Goal: Task Accomplishment & Management: Manage account settings

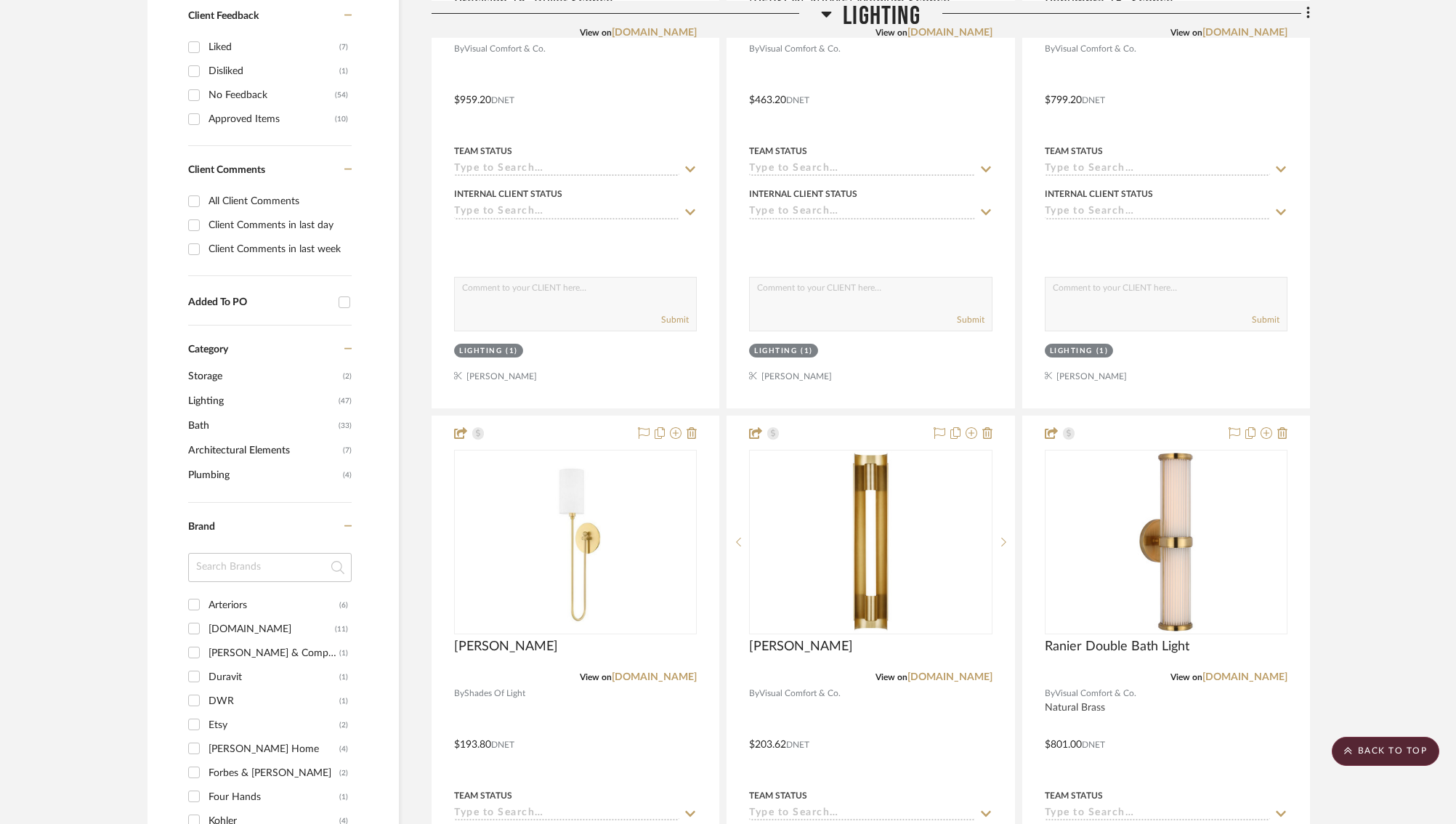
scroll to position [654, 0]
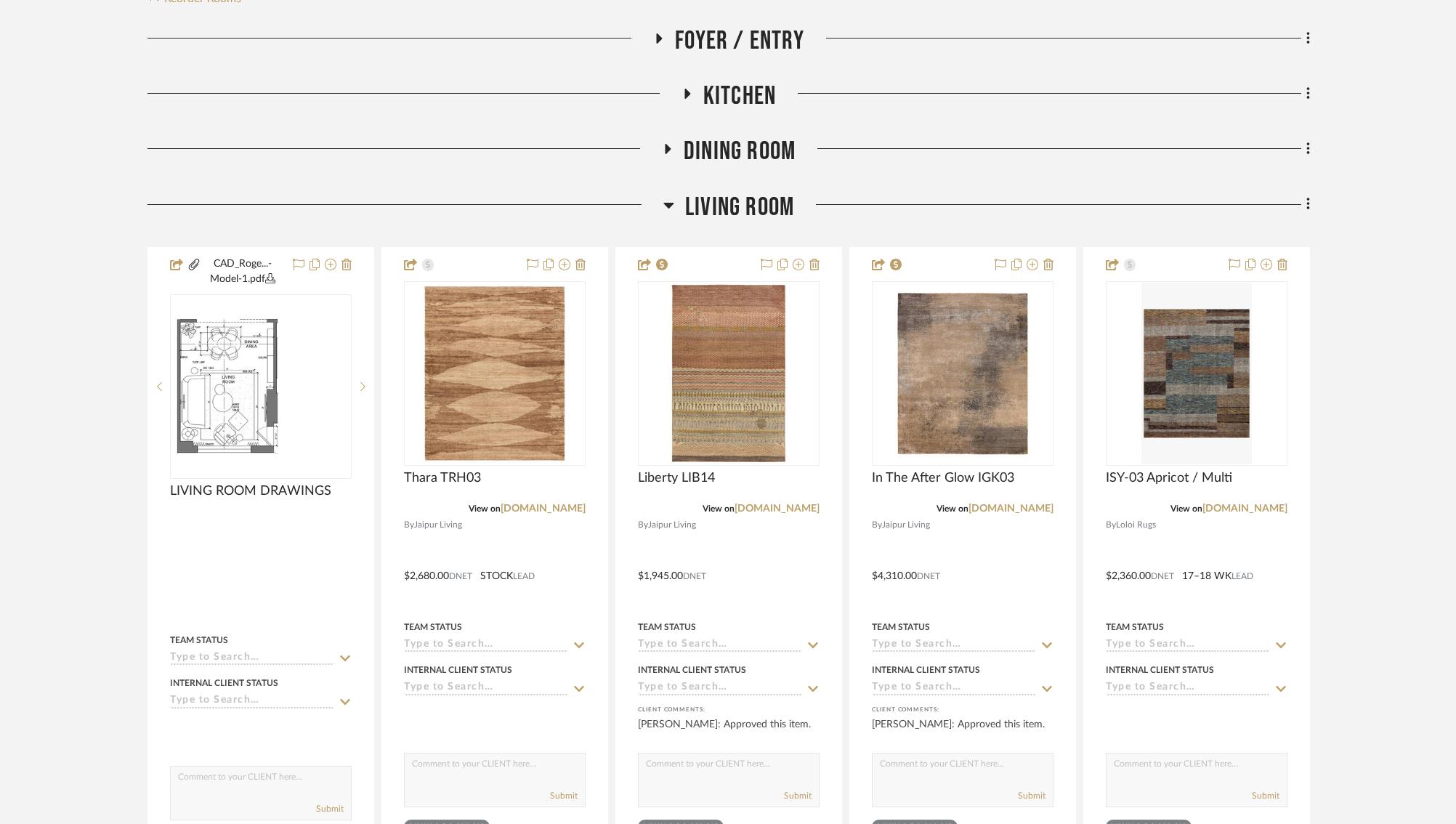
scroll to position [343, 0]
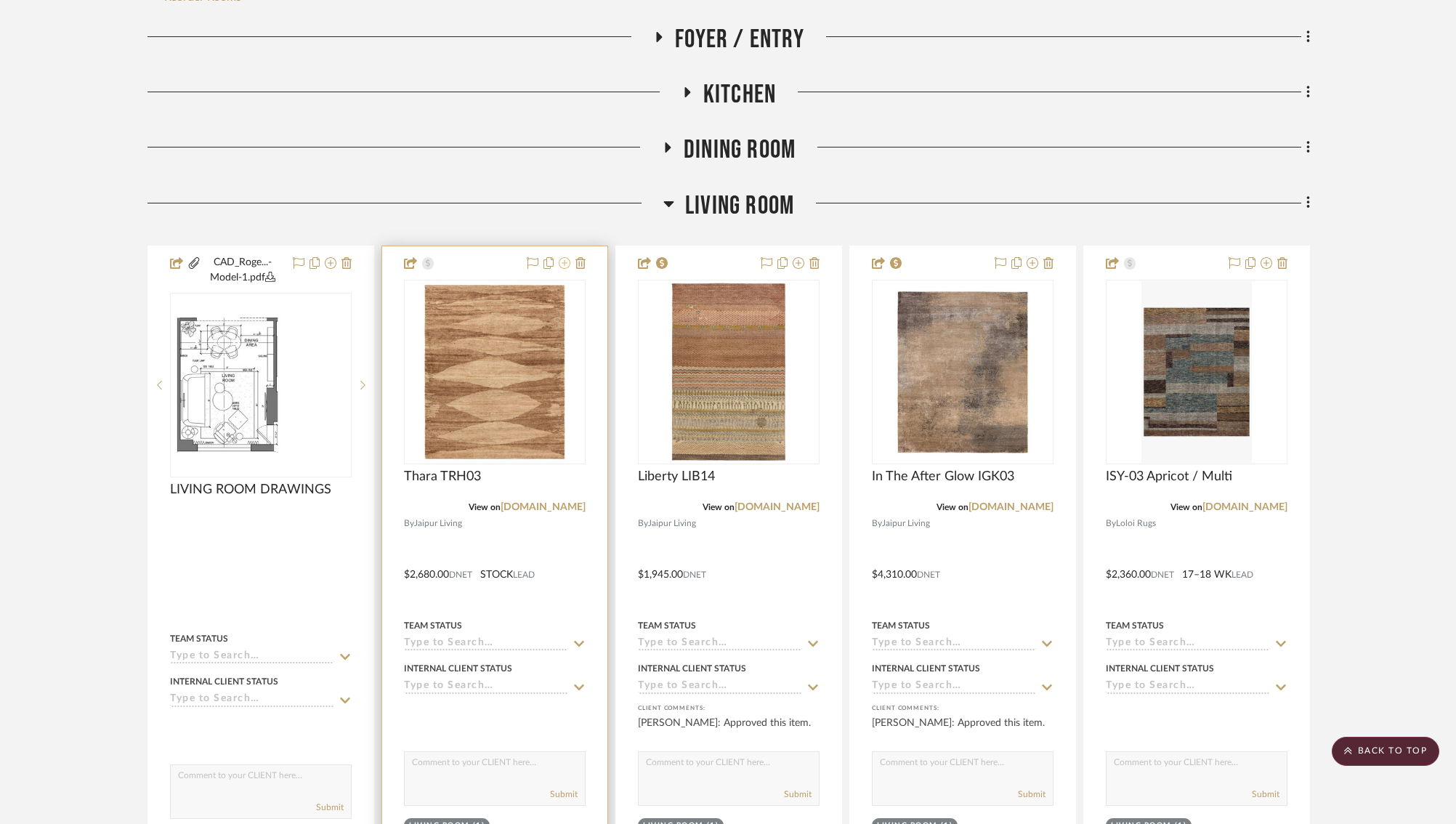
click at [567, 265] on icon at bounding box center [564, 263] width 12 height 12
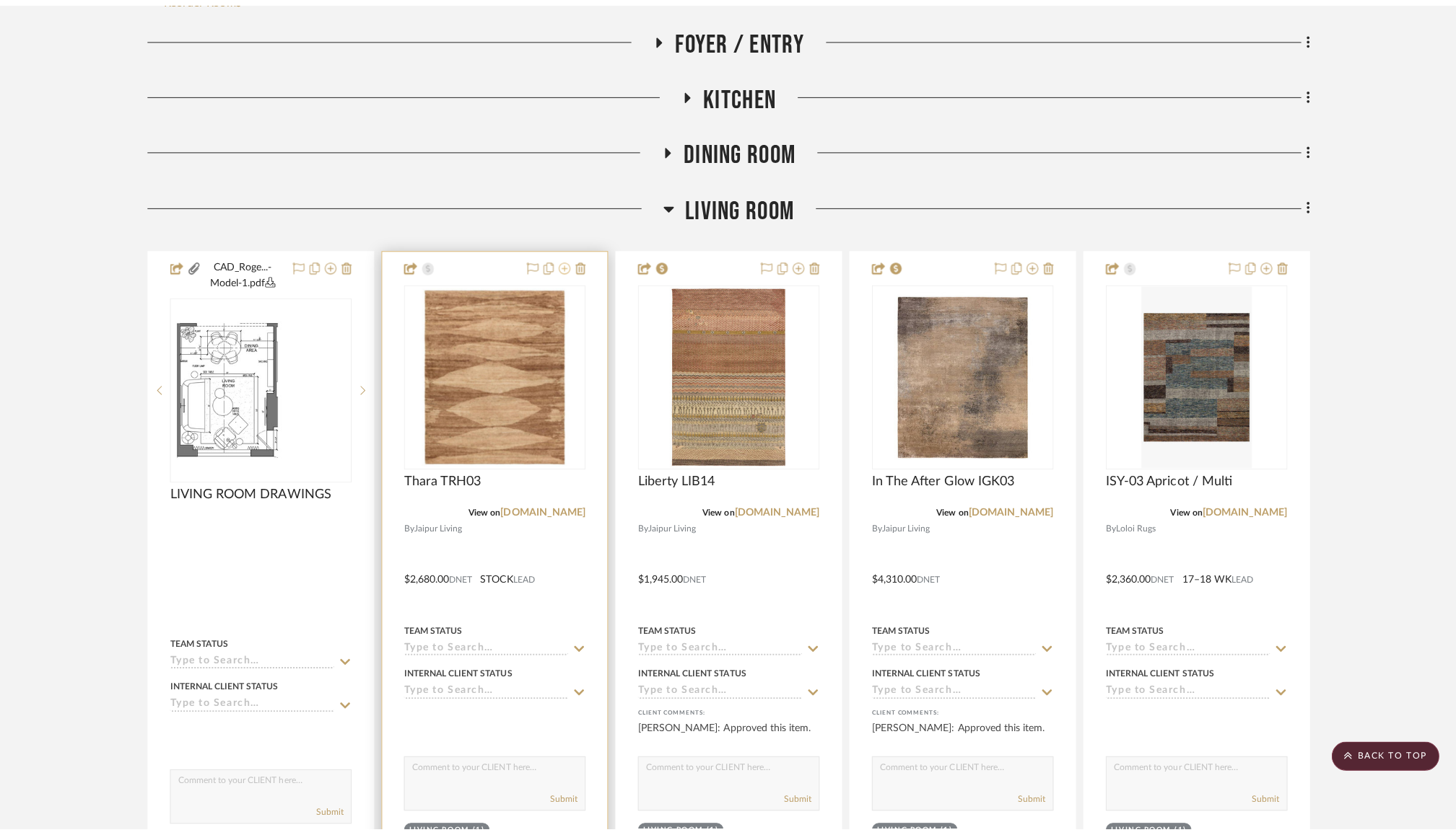
scroll to position [0, 0]
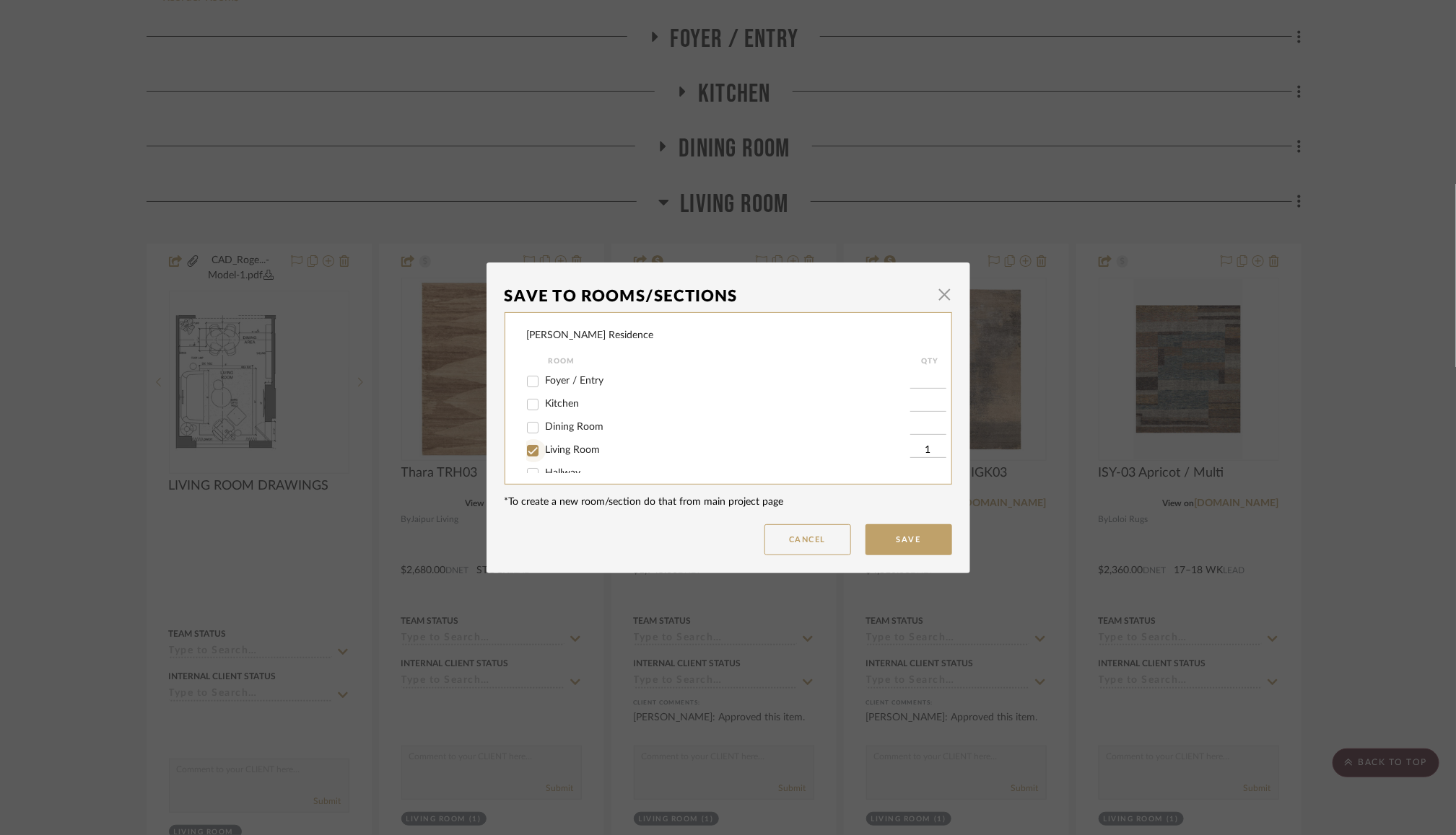
click at [528, 455] on input "Living Room" at bounding box center [532, 450] width 23 height 23
checkbox input "false"
click at [897, 546] on button "Save" at bounding box center [909, 539] width 87 height 31
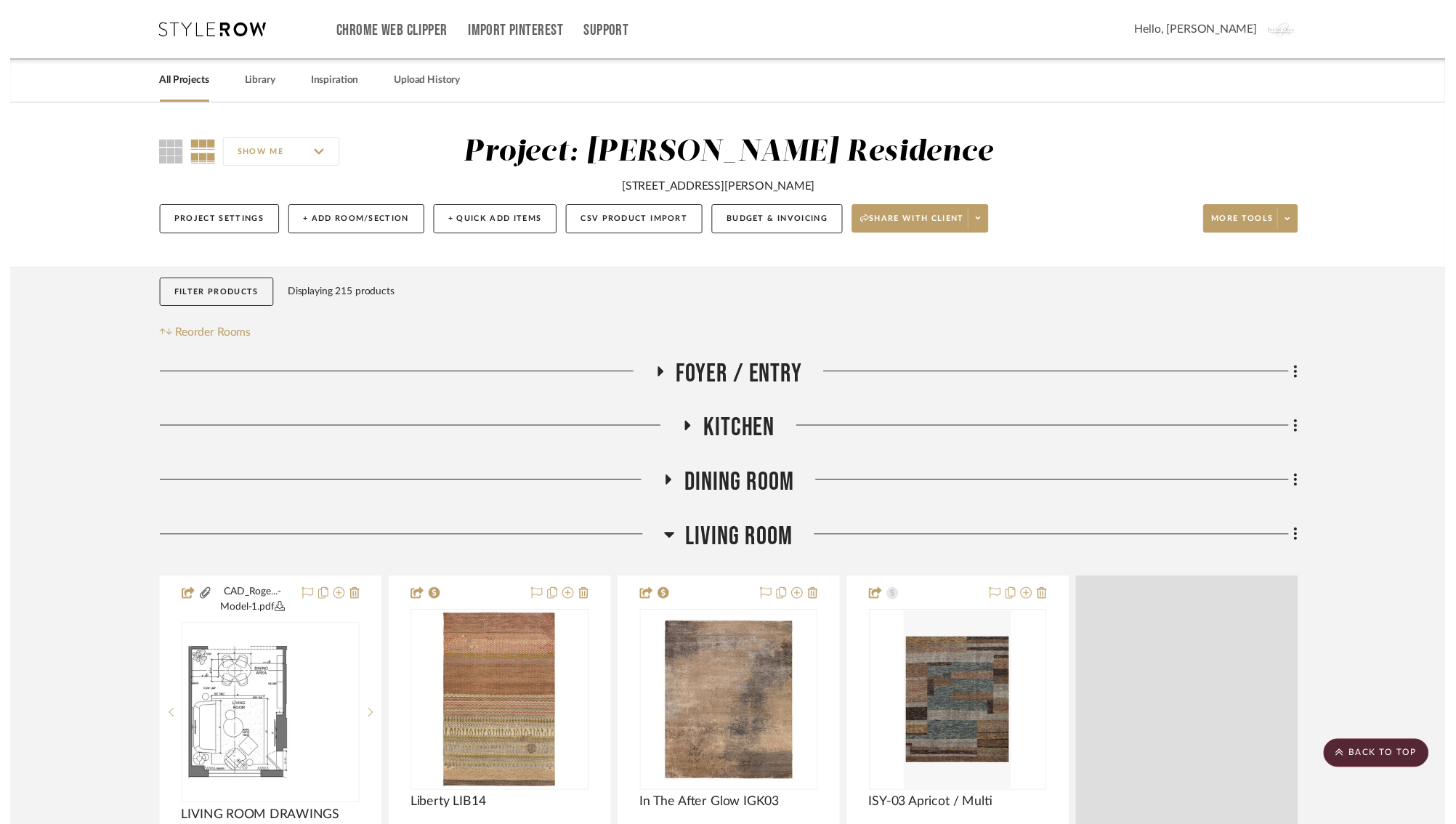
scroll to position [343, 0]
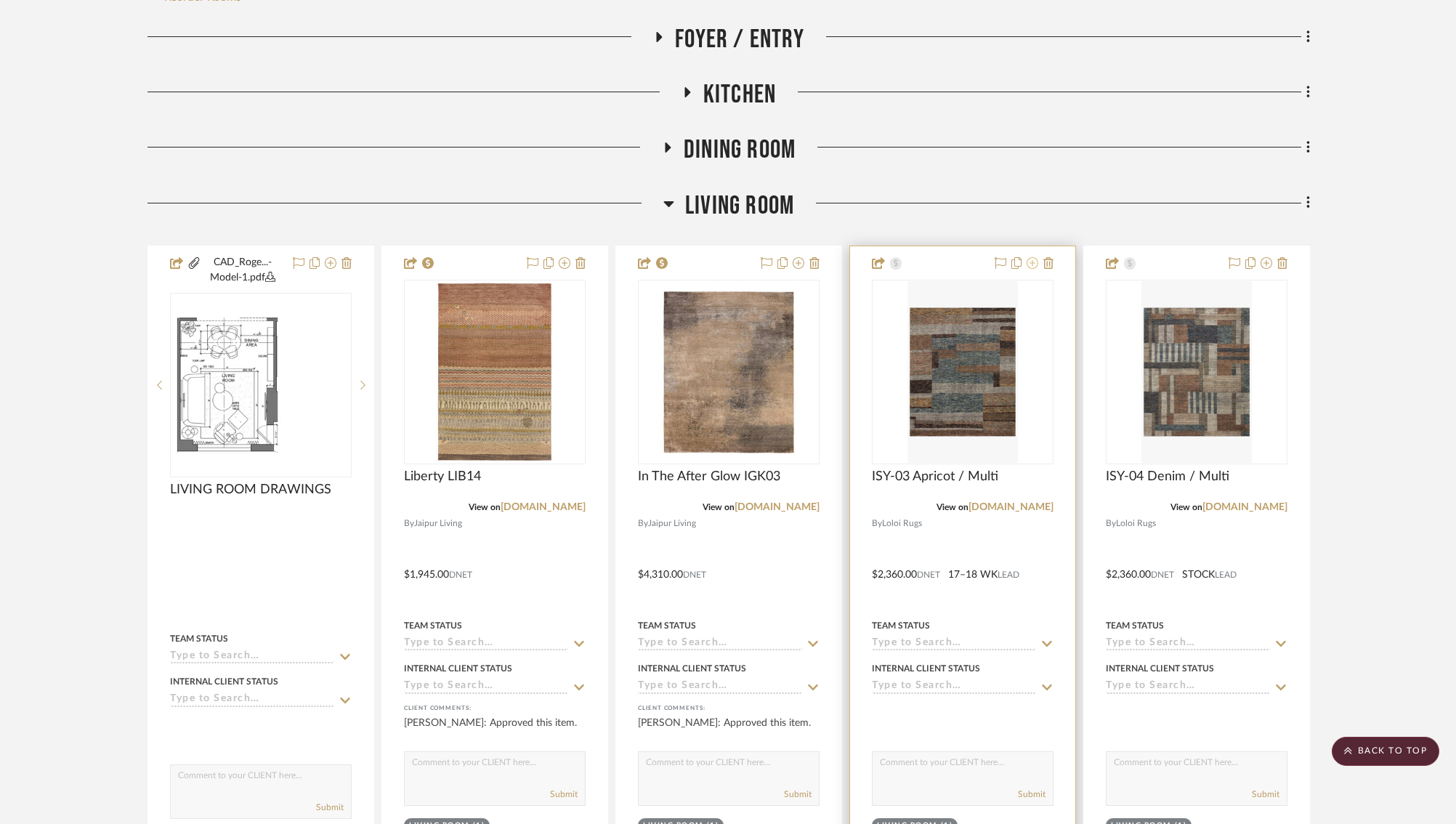
click at [1034, 266] on icon at bounding box center [1032, 263] width 12 height 12
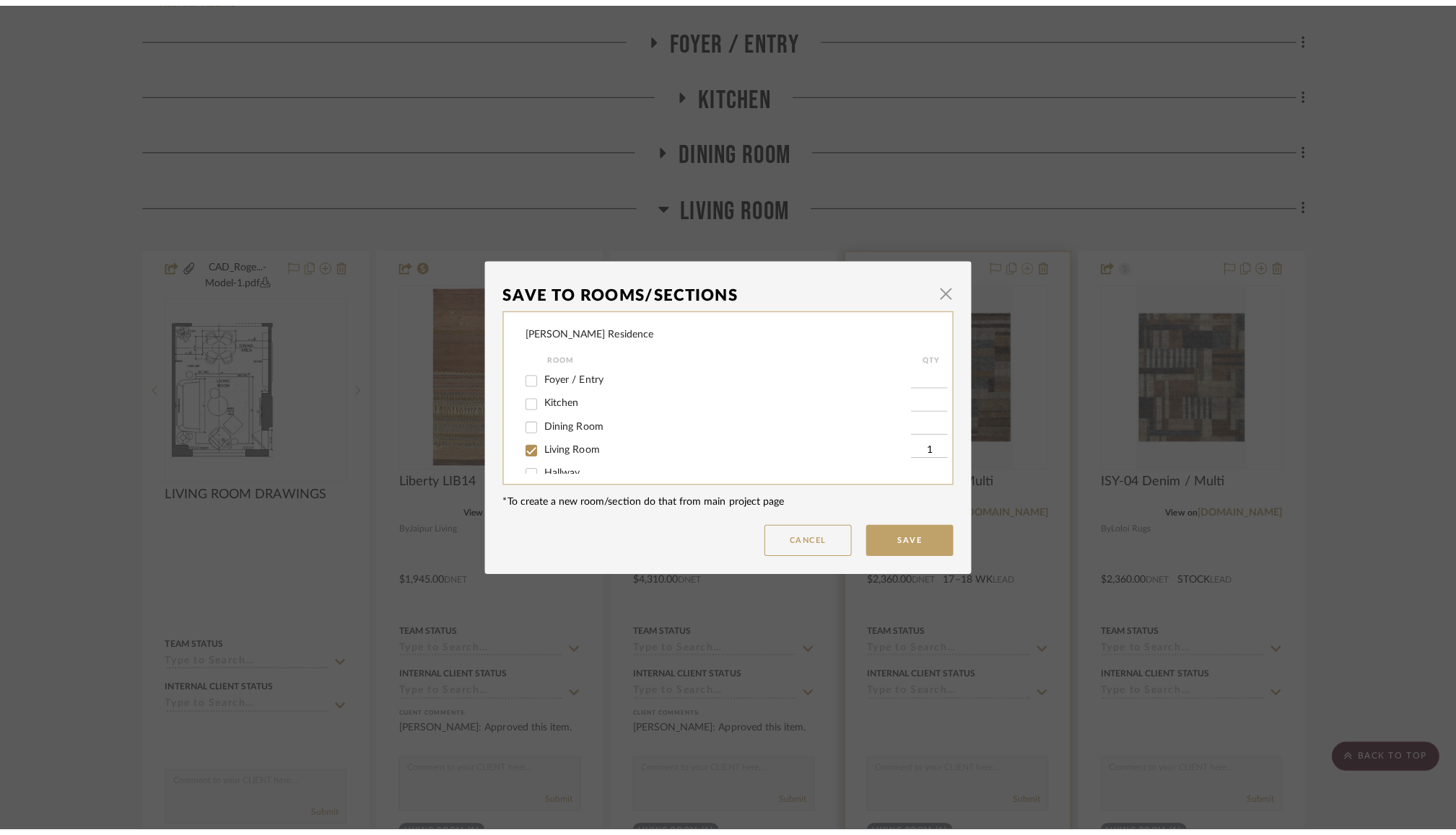
scroll to position [0, 0]
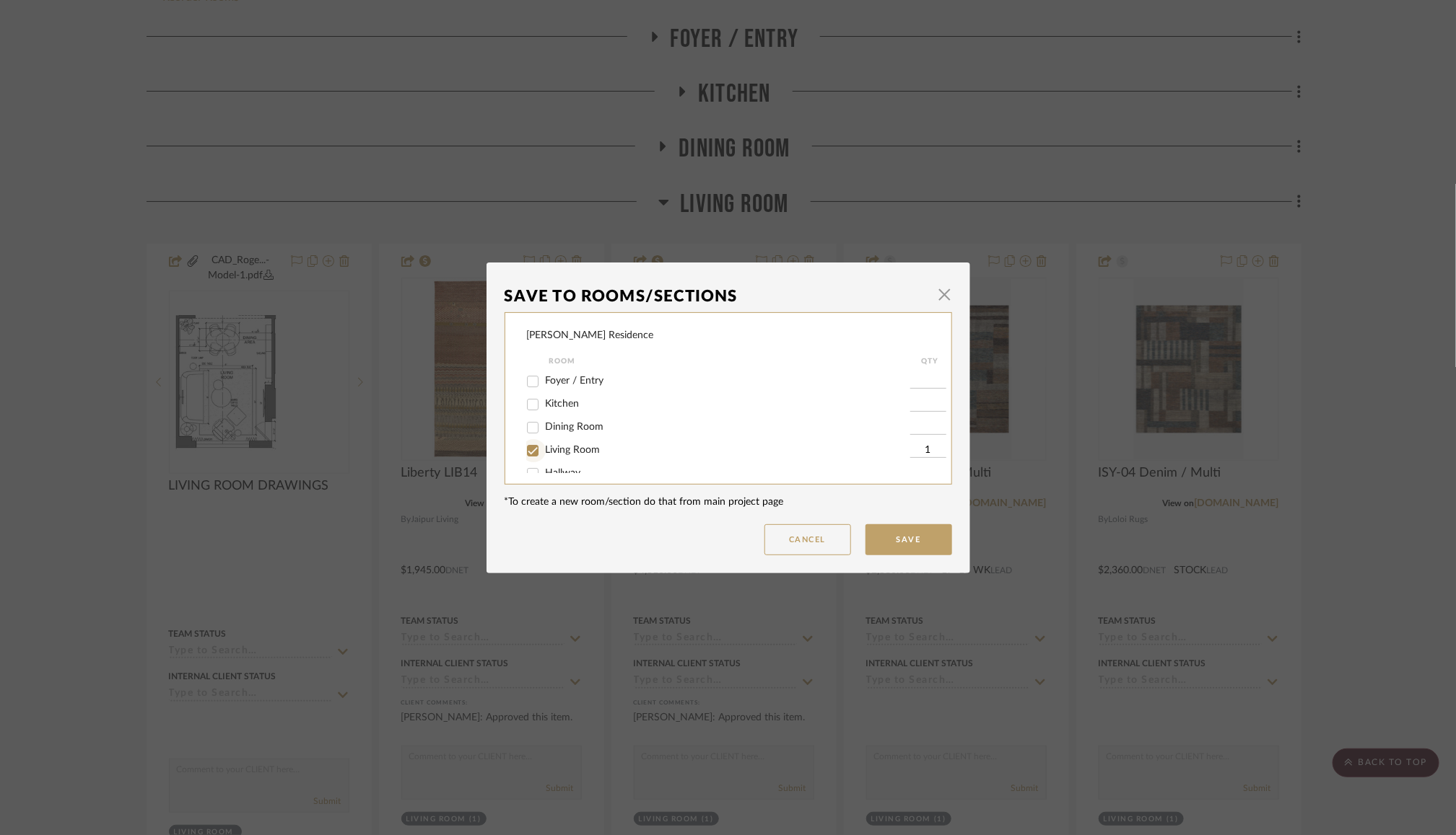
click at [530, 449] on input "Living Room" at bounding box center [532, 450] width 23 height 23
checkbox input "false"
click at [920, 537] on button "Save" at bounding box center [909, 539] width 87 height 31
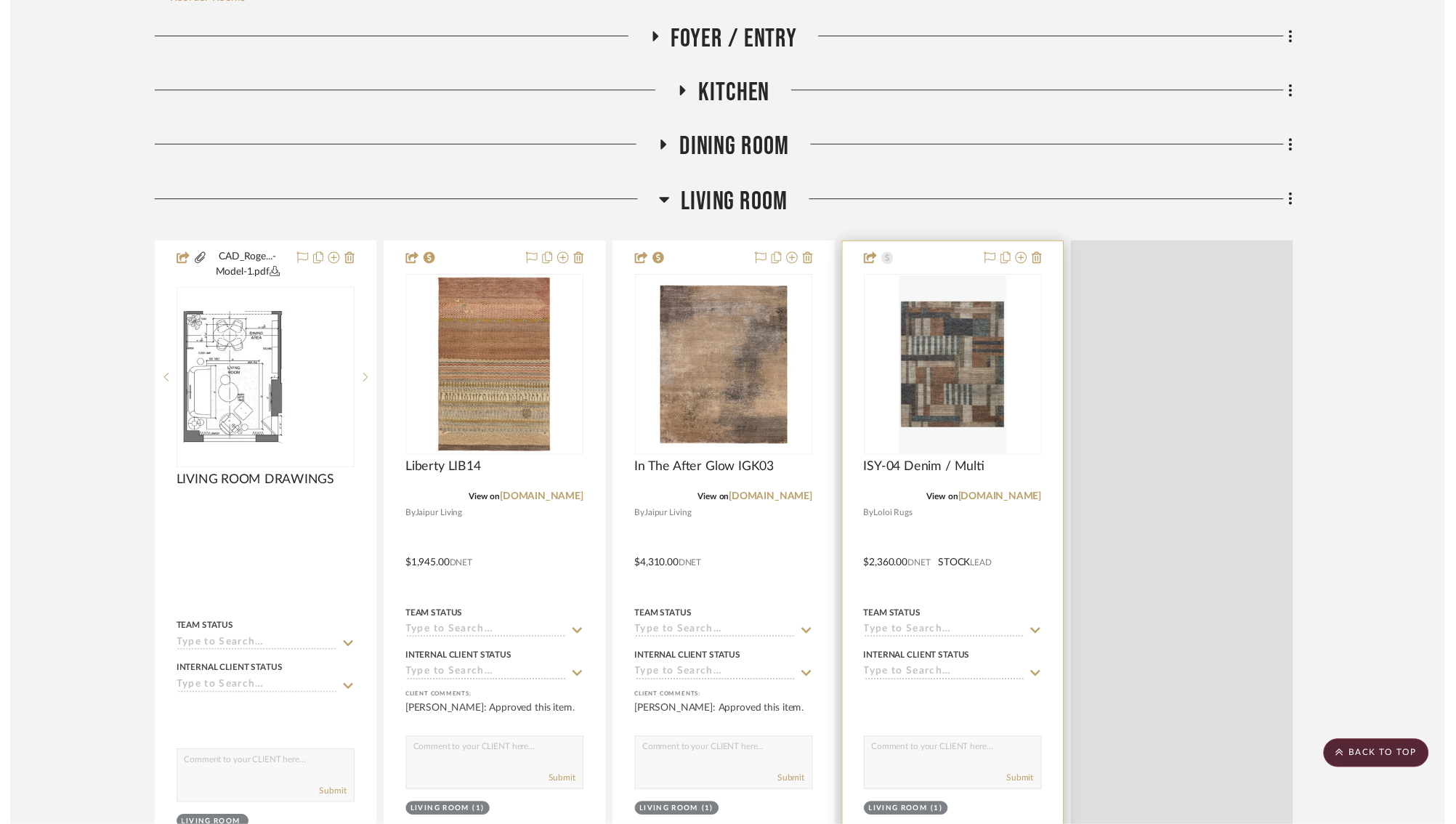
scroll to position [343, 0]
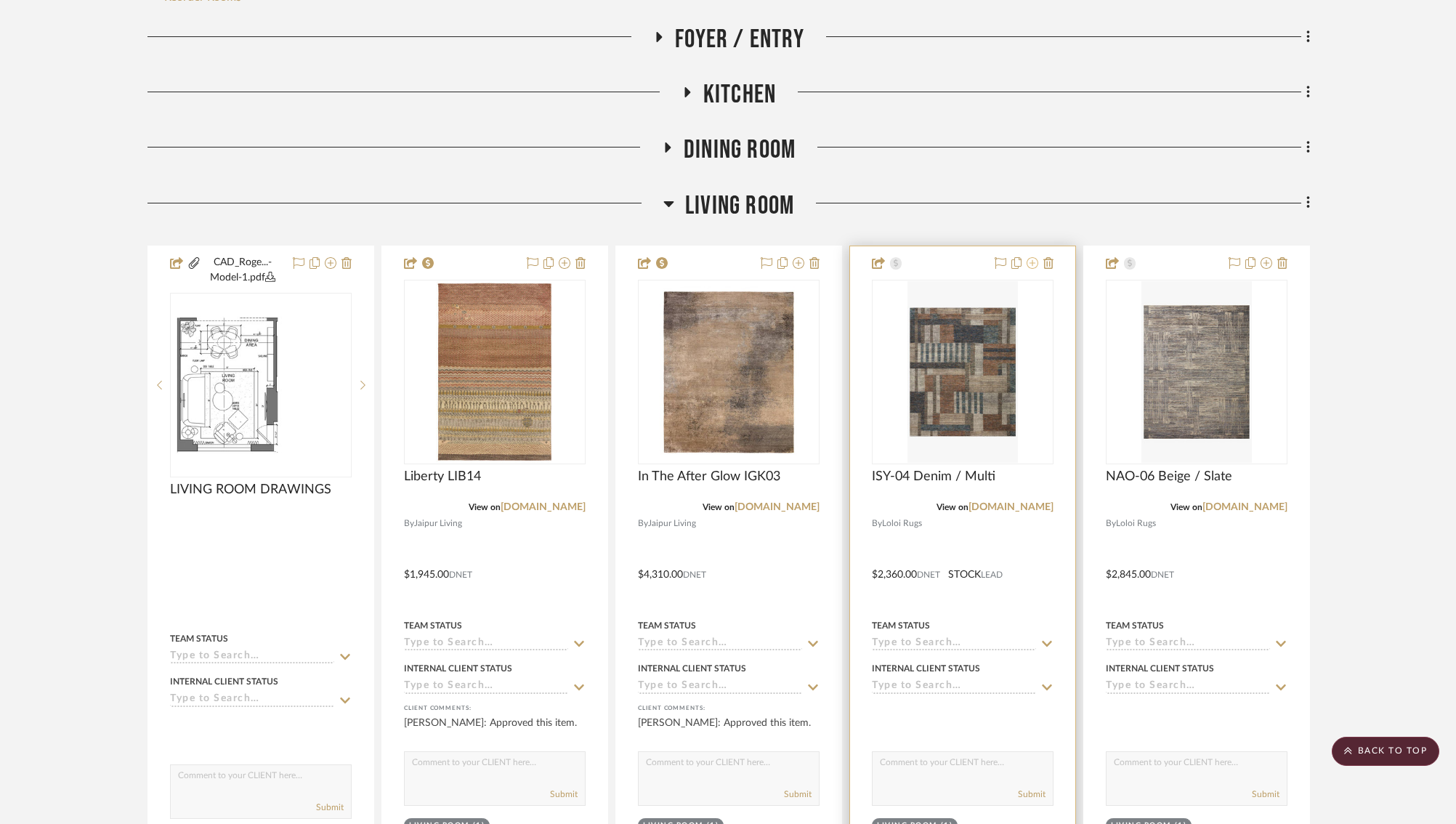
click at [1034, 266] on icon at bounding box center [1032, 263] width 12 height 12
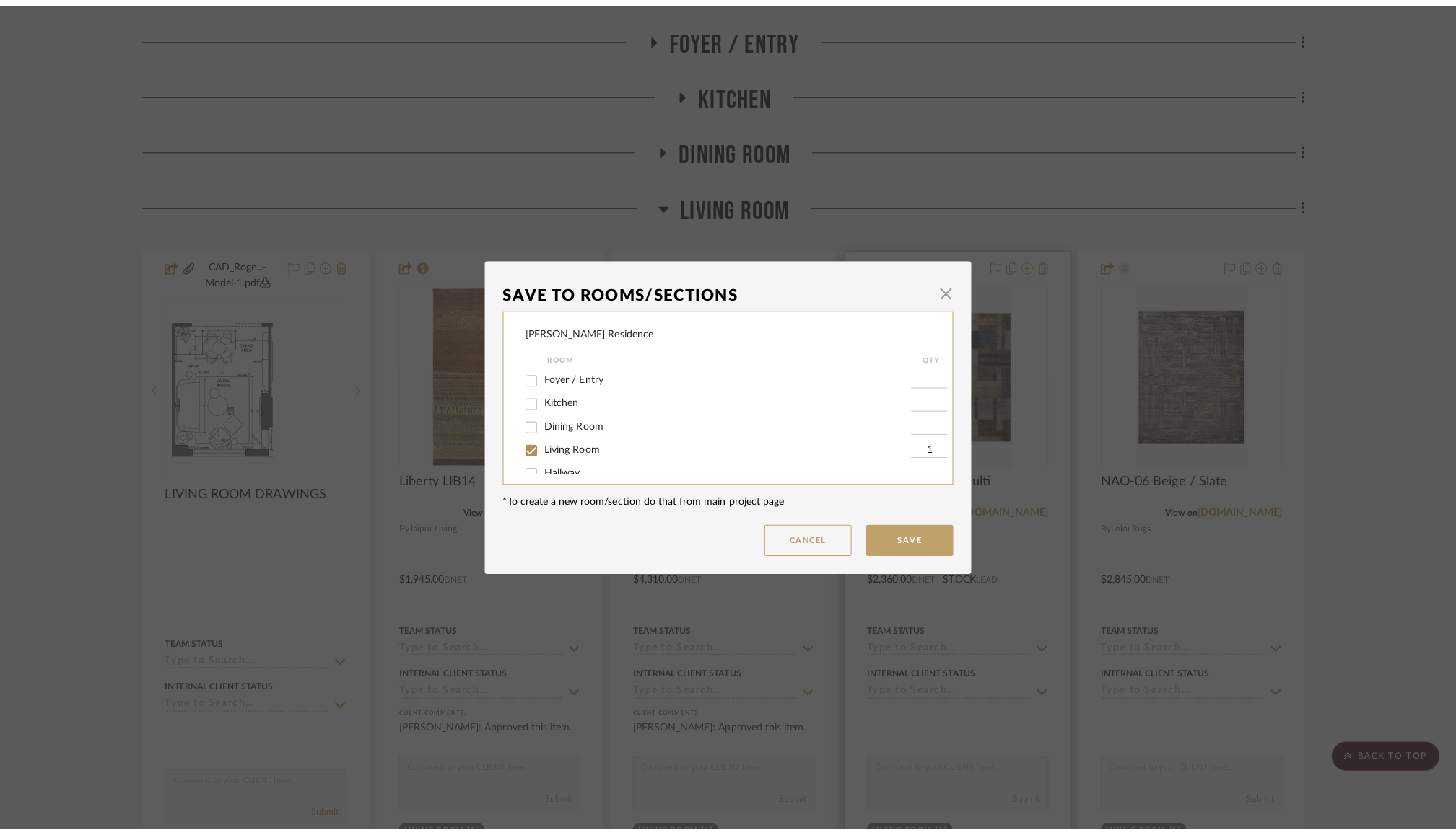
scroll to position [0, 0]
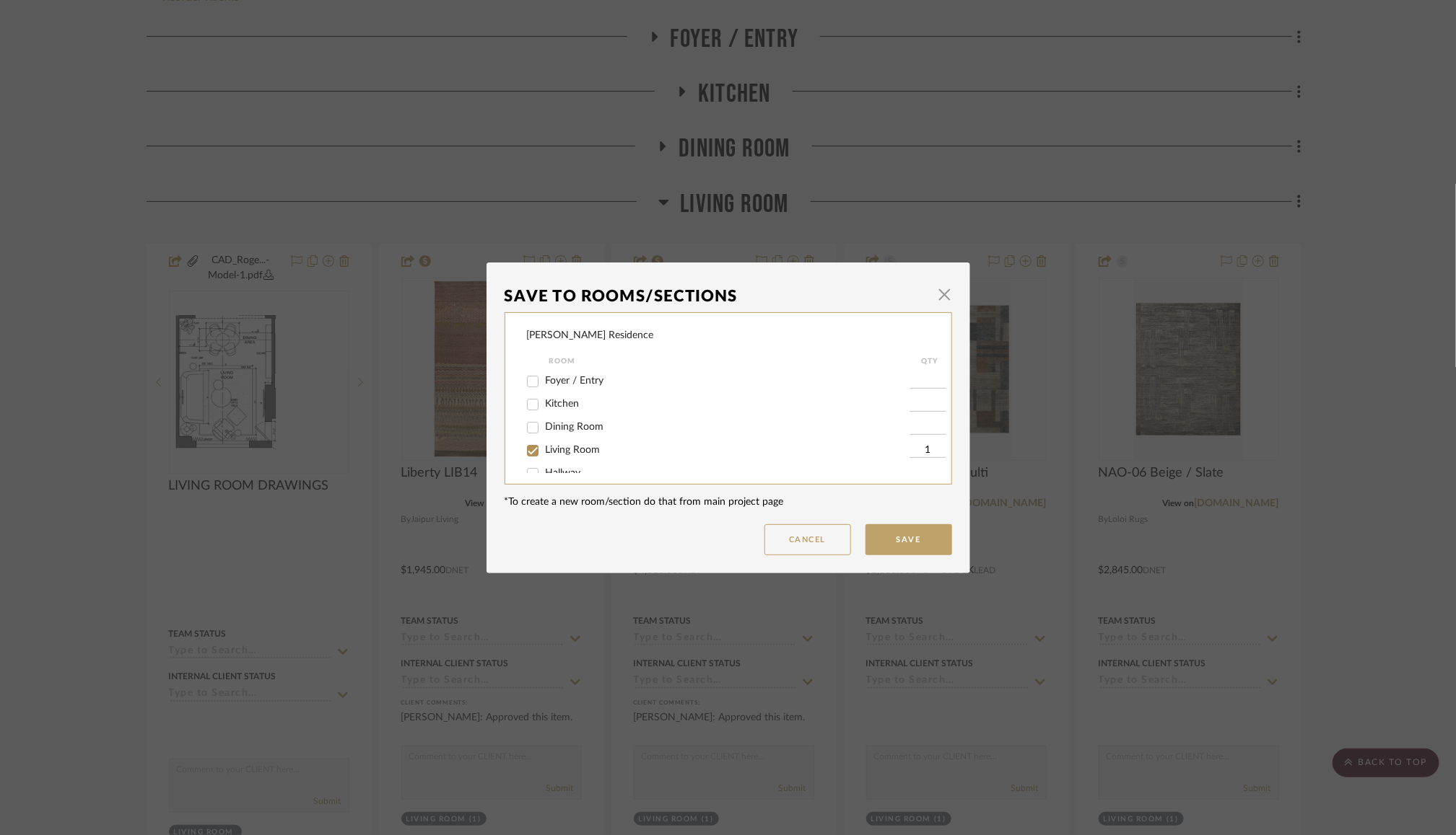
click at [525, 454] on input "Living Room" at bounding box center [532, 450] width 23 height 23
checkbox input "false"
click at [899, 532] on button "Save" at bounding box center [909, 539] width 87 height 31
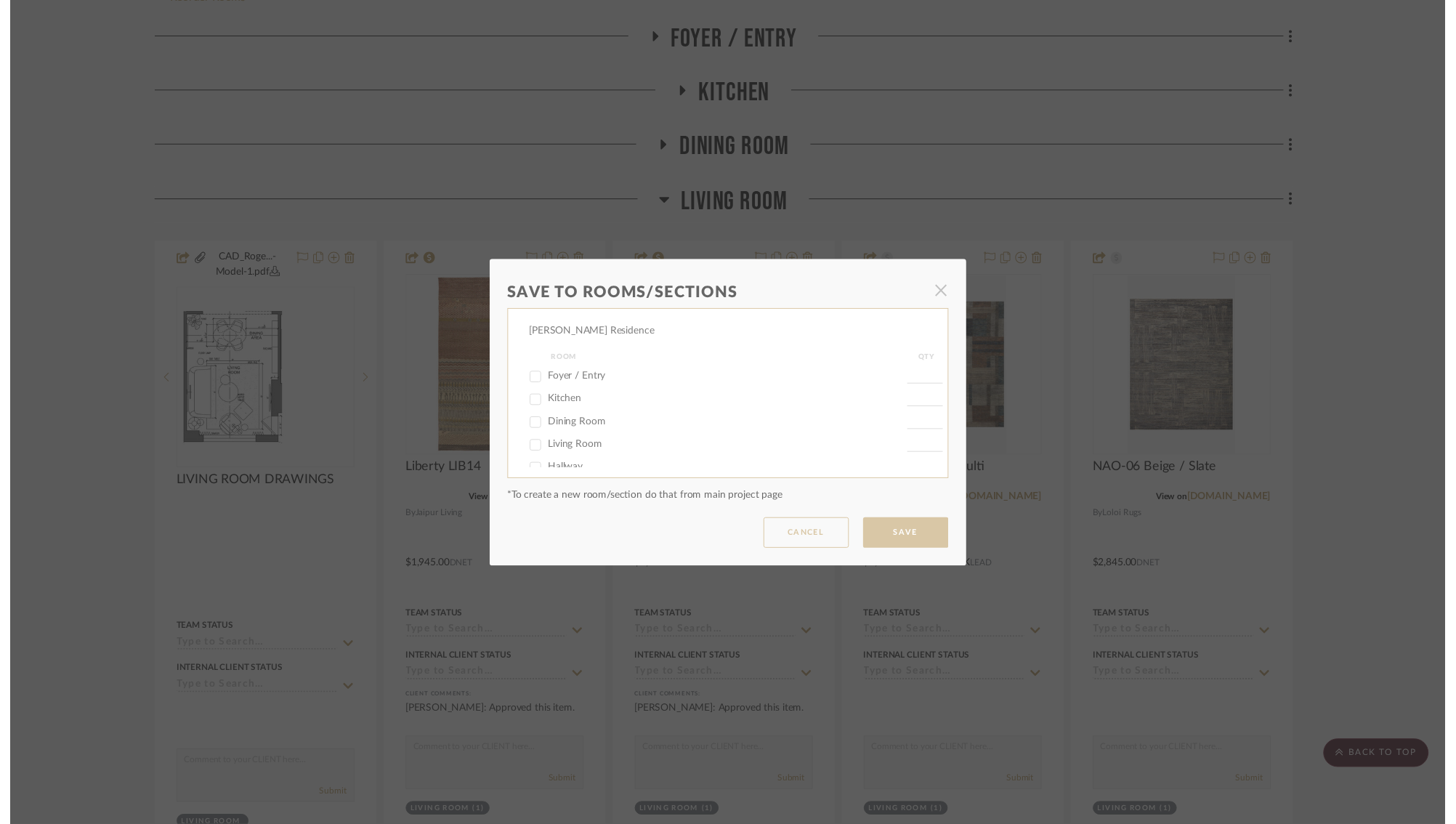
scroll to position [343, 0]
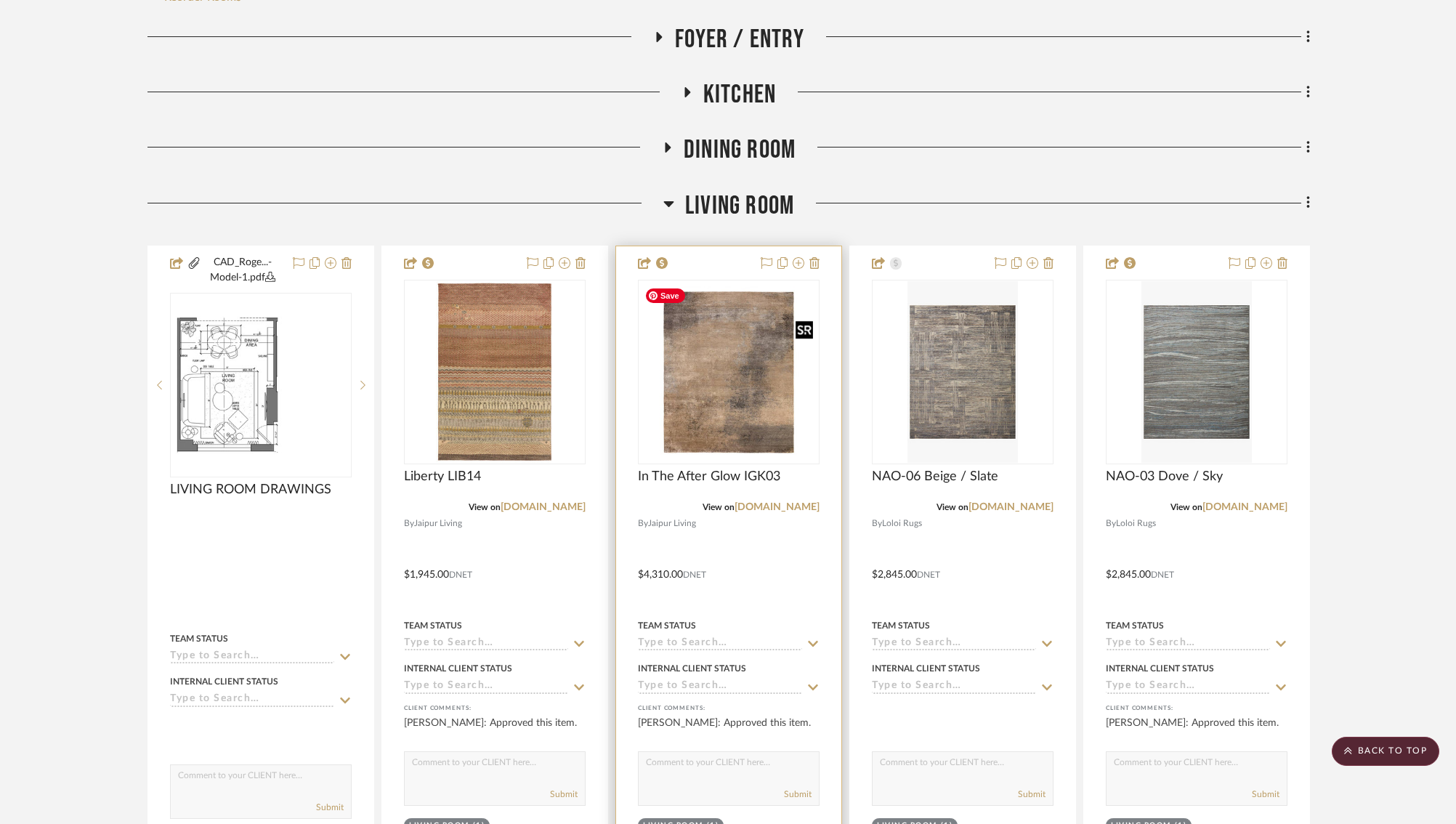
click at [764, 397] on img "0" at bounding box center [728, 372] width 178 height 178
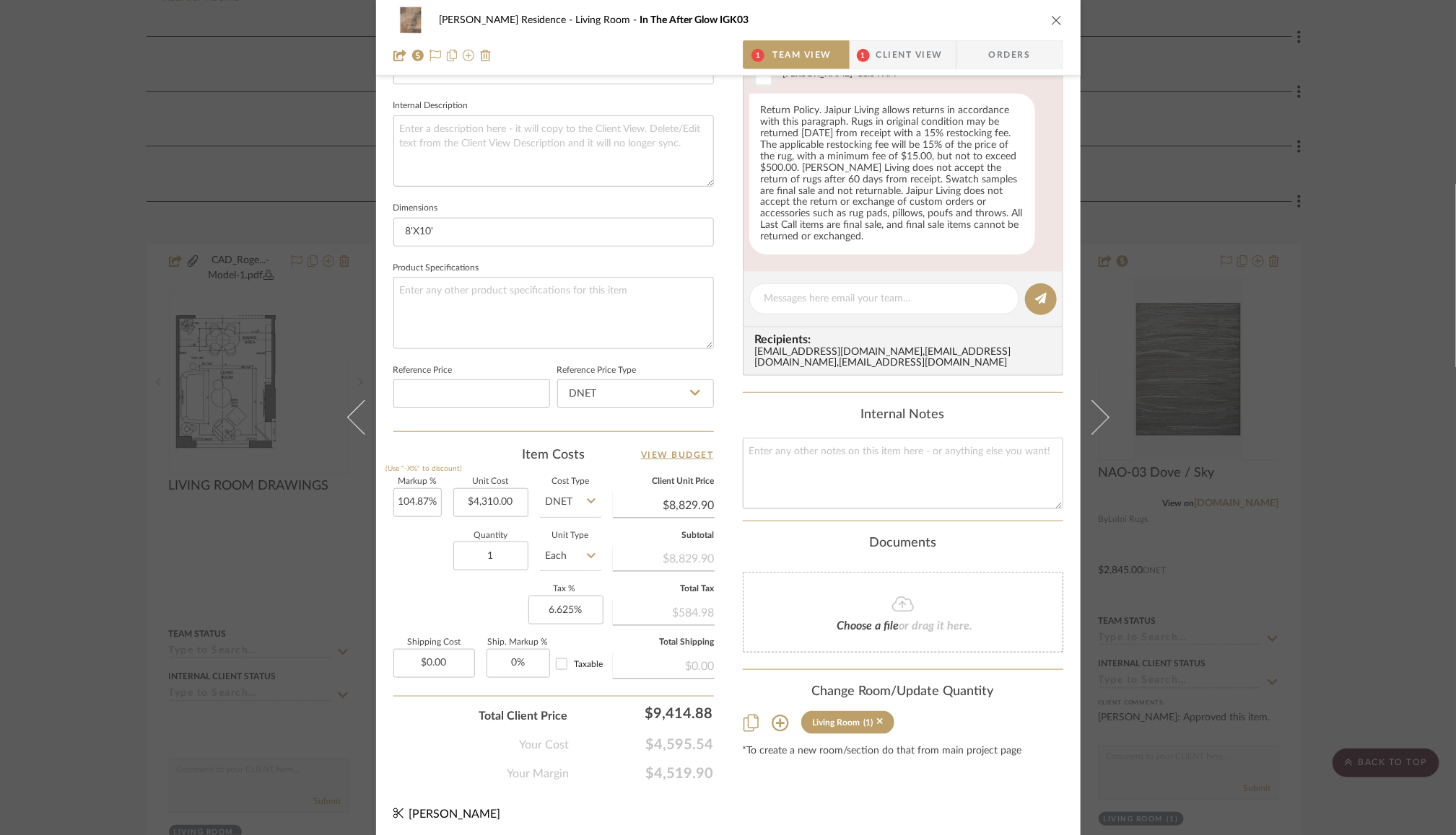
scroll to position [0, 0]
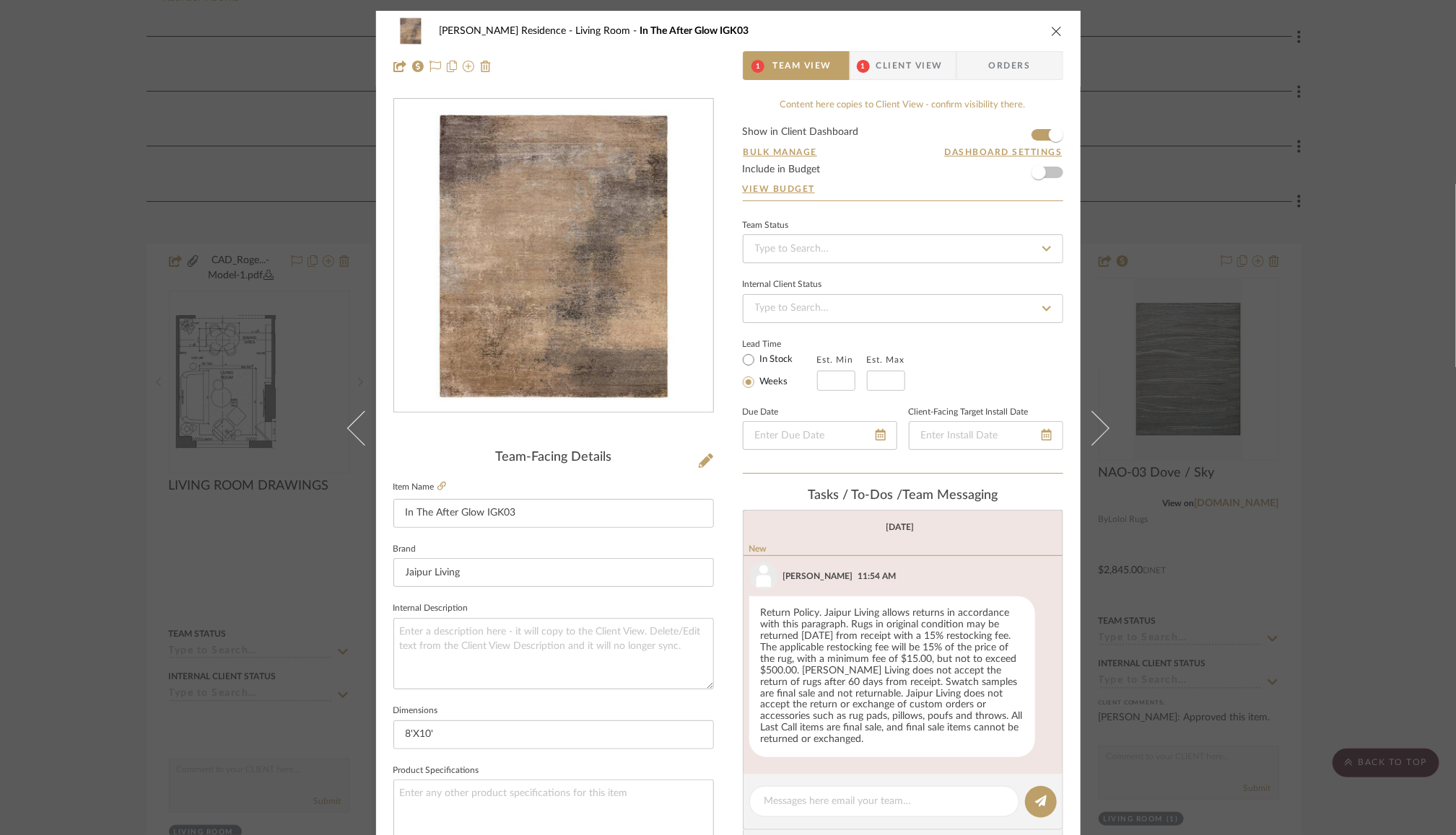
click at [1054, 30] on icon "close" at bounding box center [1057, 31] width 12 height 12
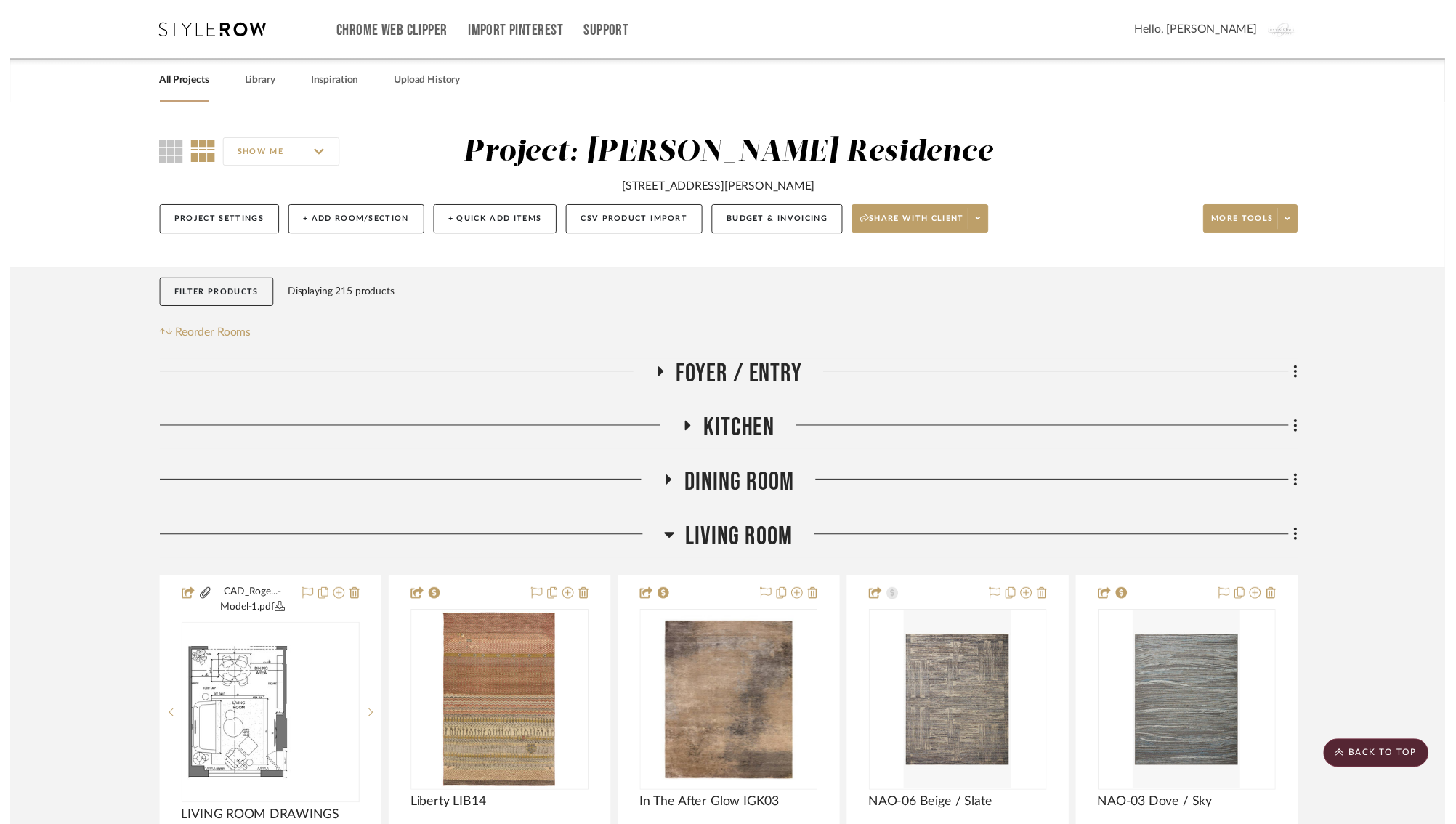
scroll to position [343, 0]
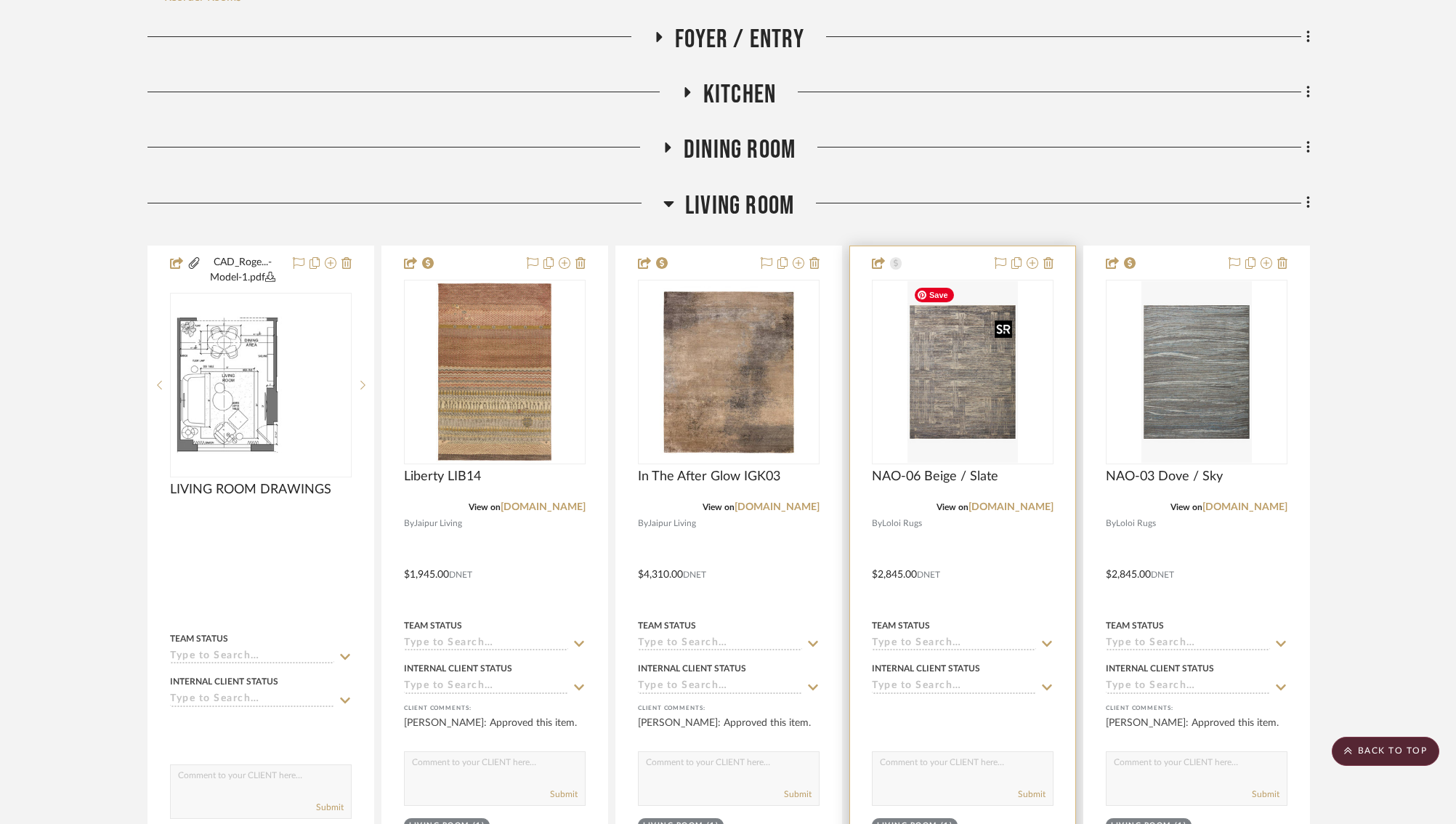
click at [976, 388] on img "0" at bounding box center [962, 372] width 109 height 182
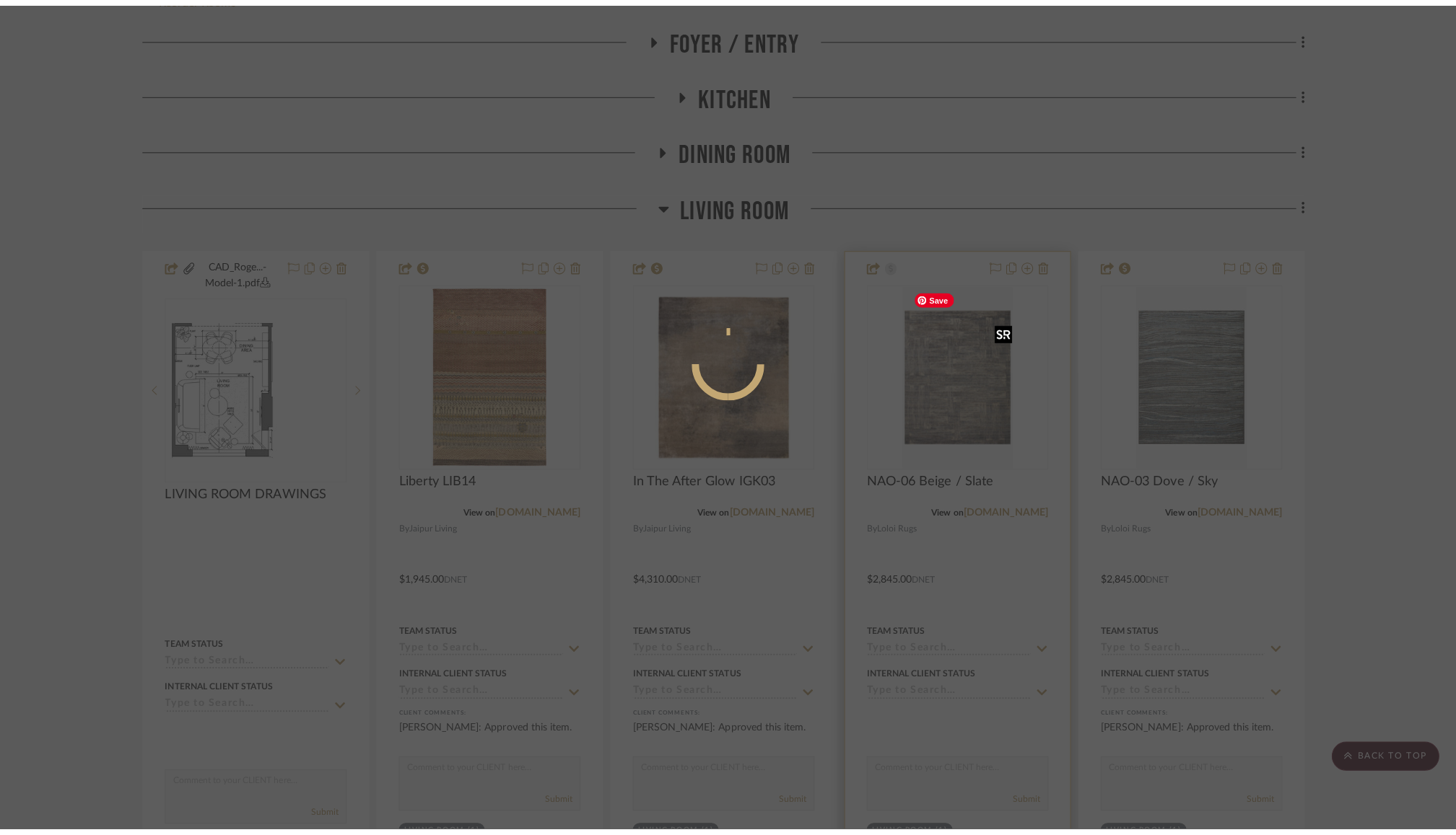
scroll to position [0, 0]
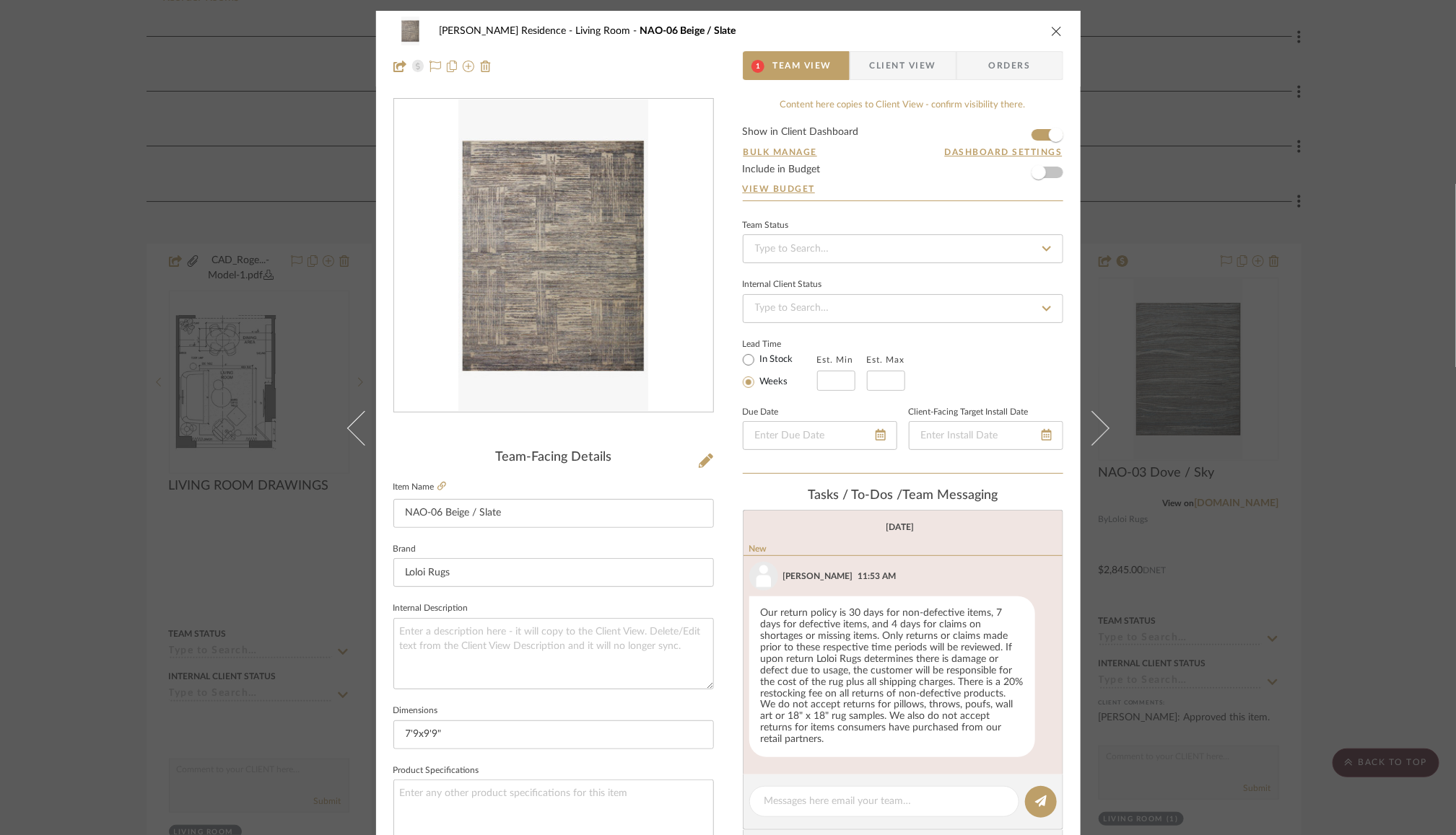
click at [1051, 36] on icon "close" at bounding box center [1057, 31] width 12 height 12
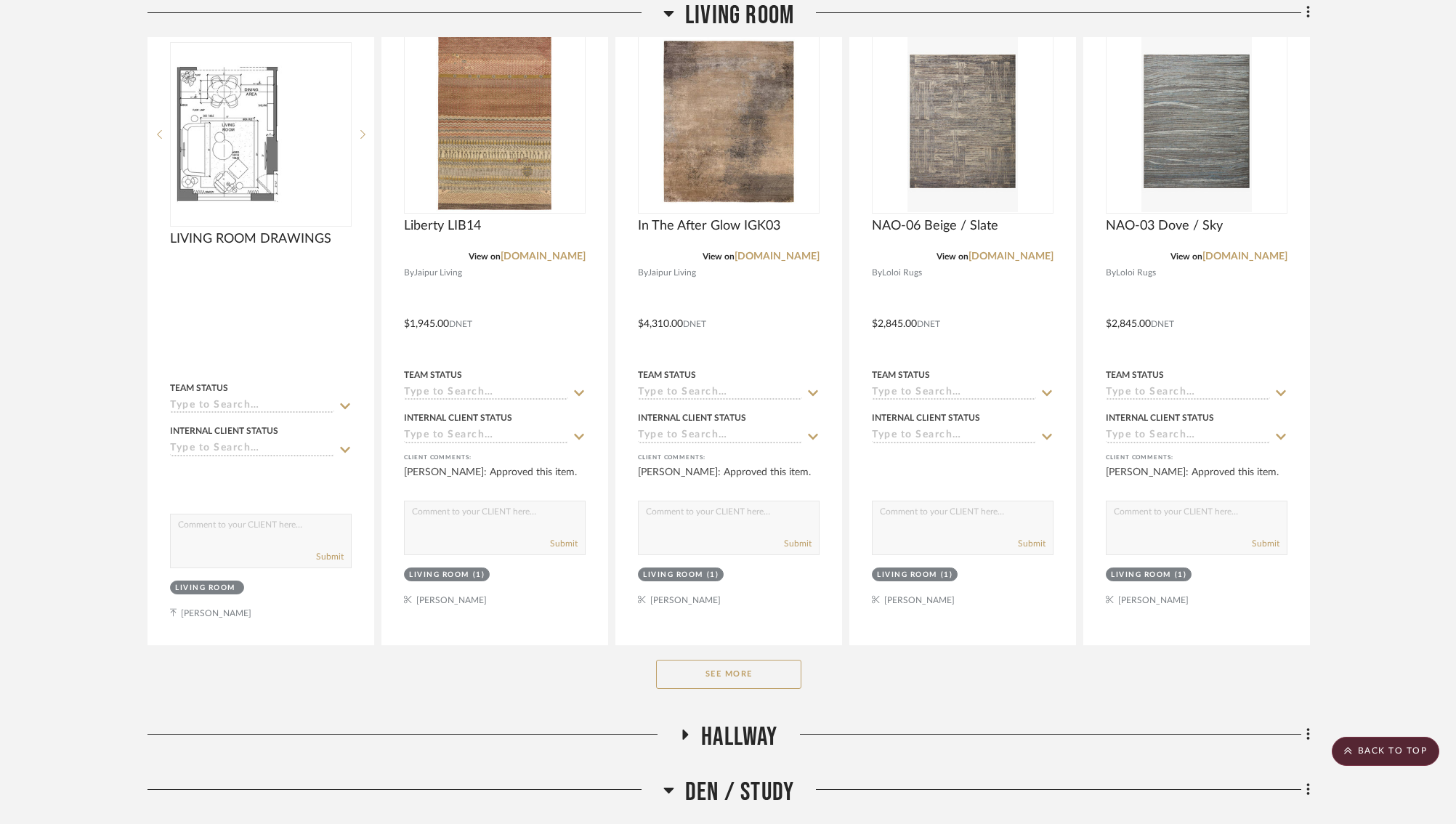
scroll to position [770, 0]
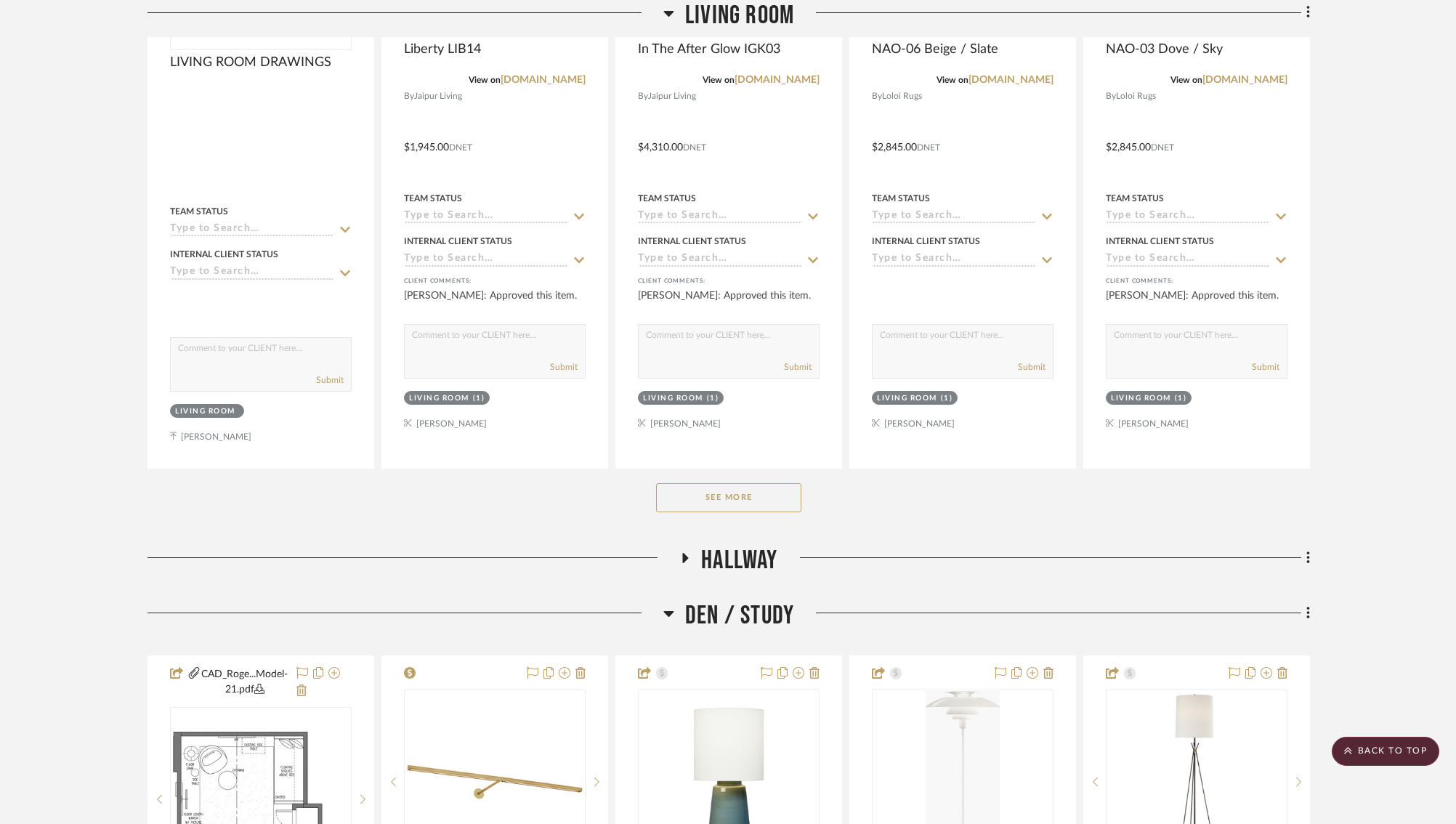
click at [697, 489] on button "See More" at bounding box center [728, 498] width 145 height 29
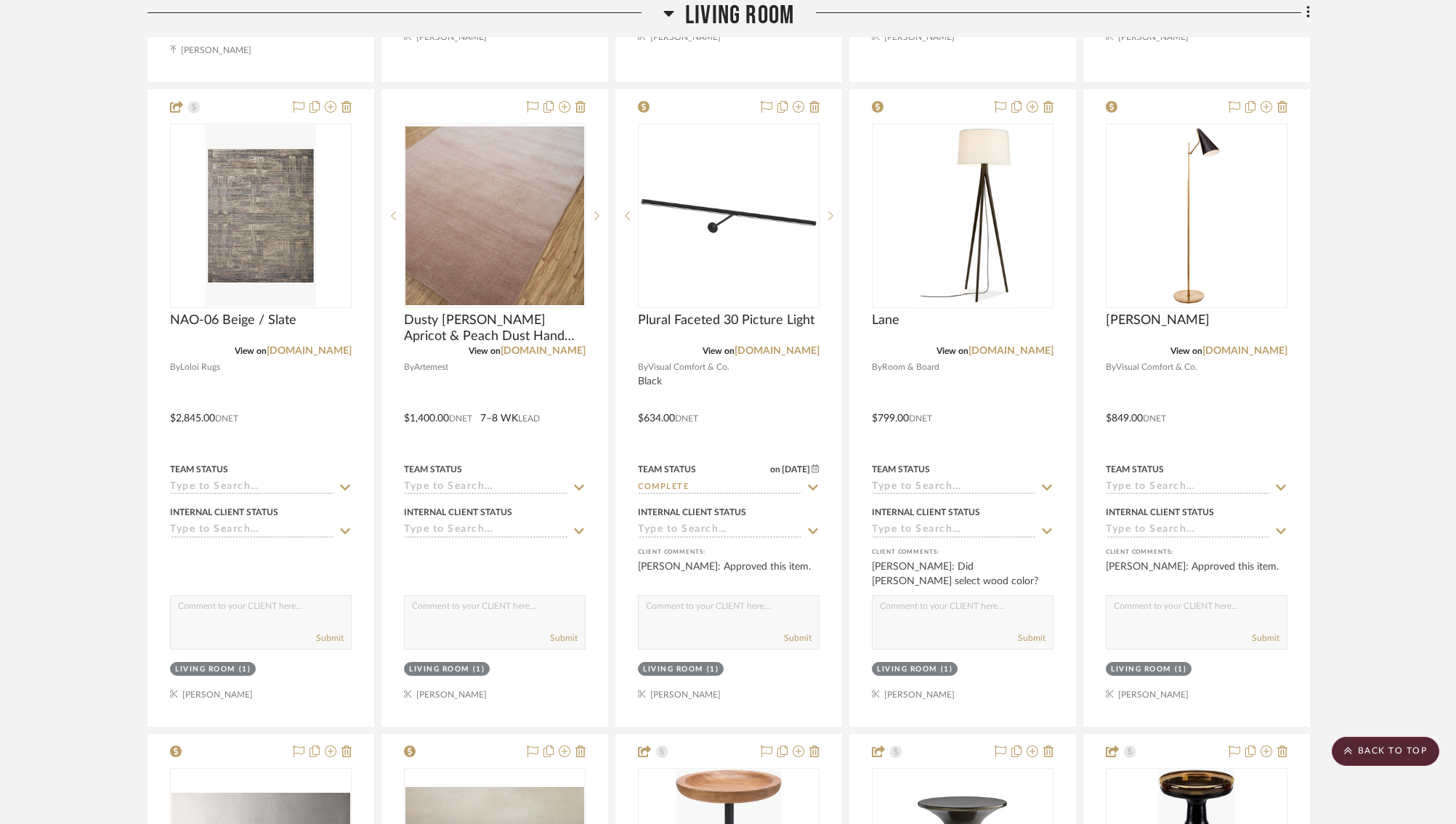
scroll to position [0, 0]
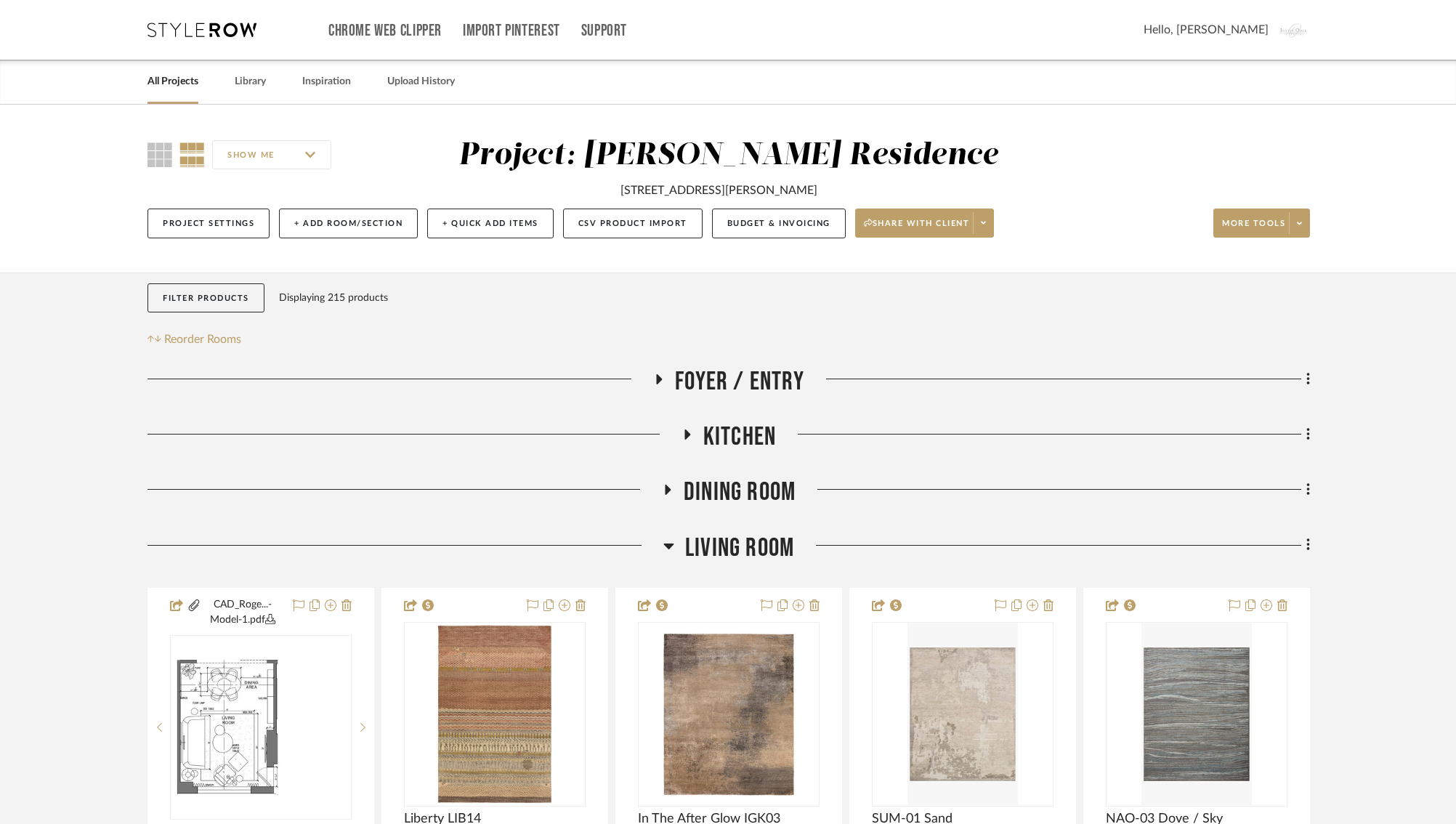
click at [688, 375] on span "Foyer / Entry" at bounding box center [739, 381] width 129 height 31
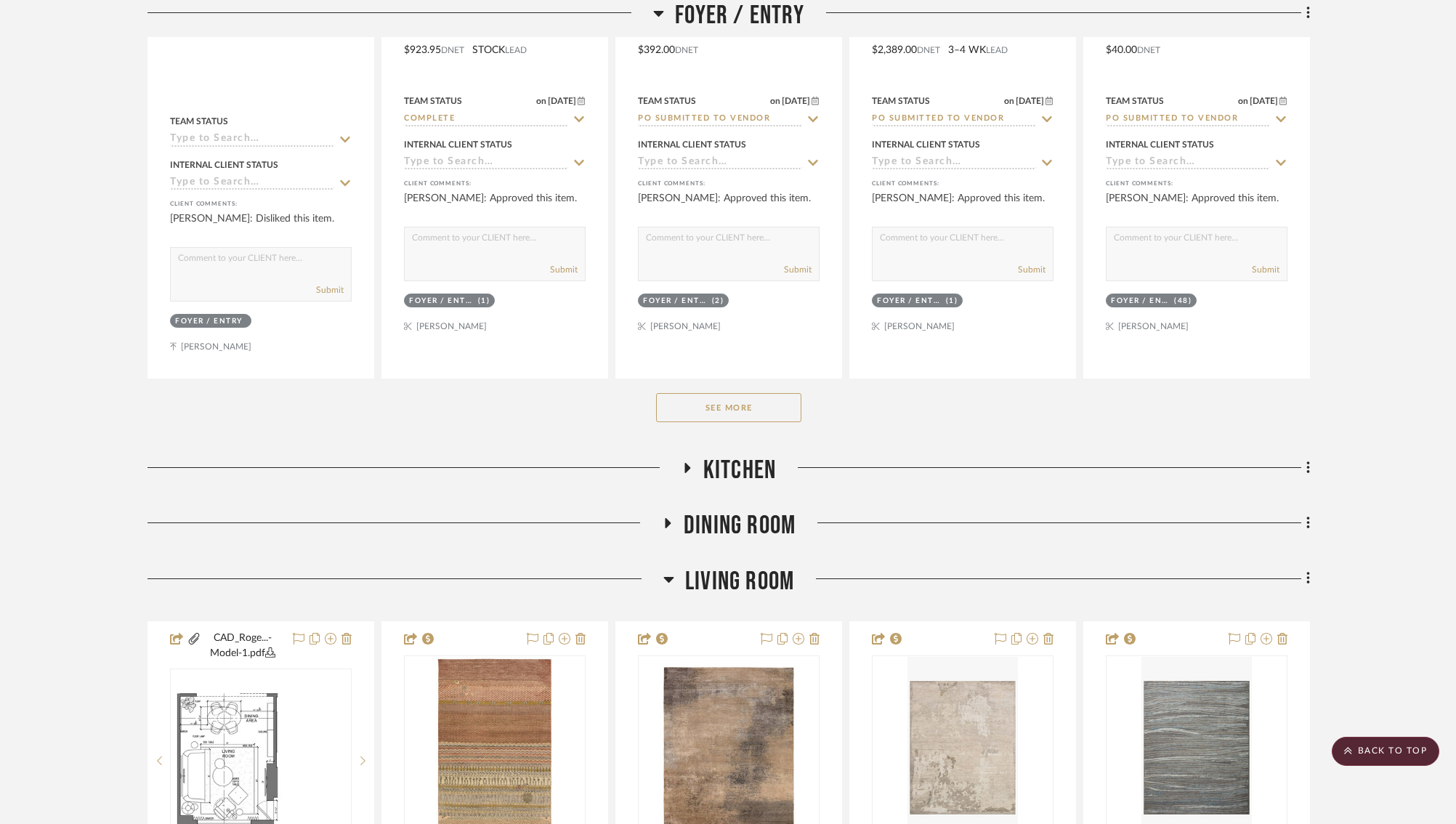
scroll to position [707, 0]
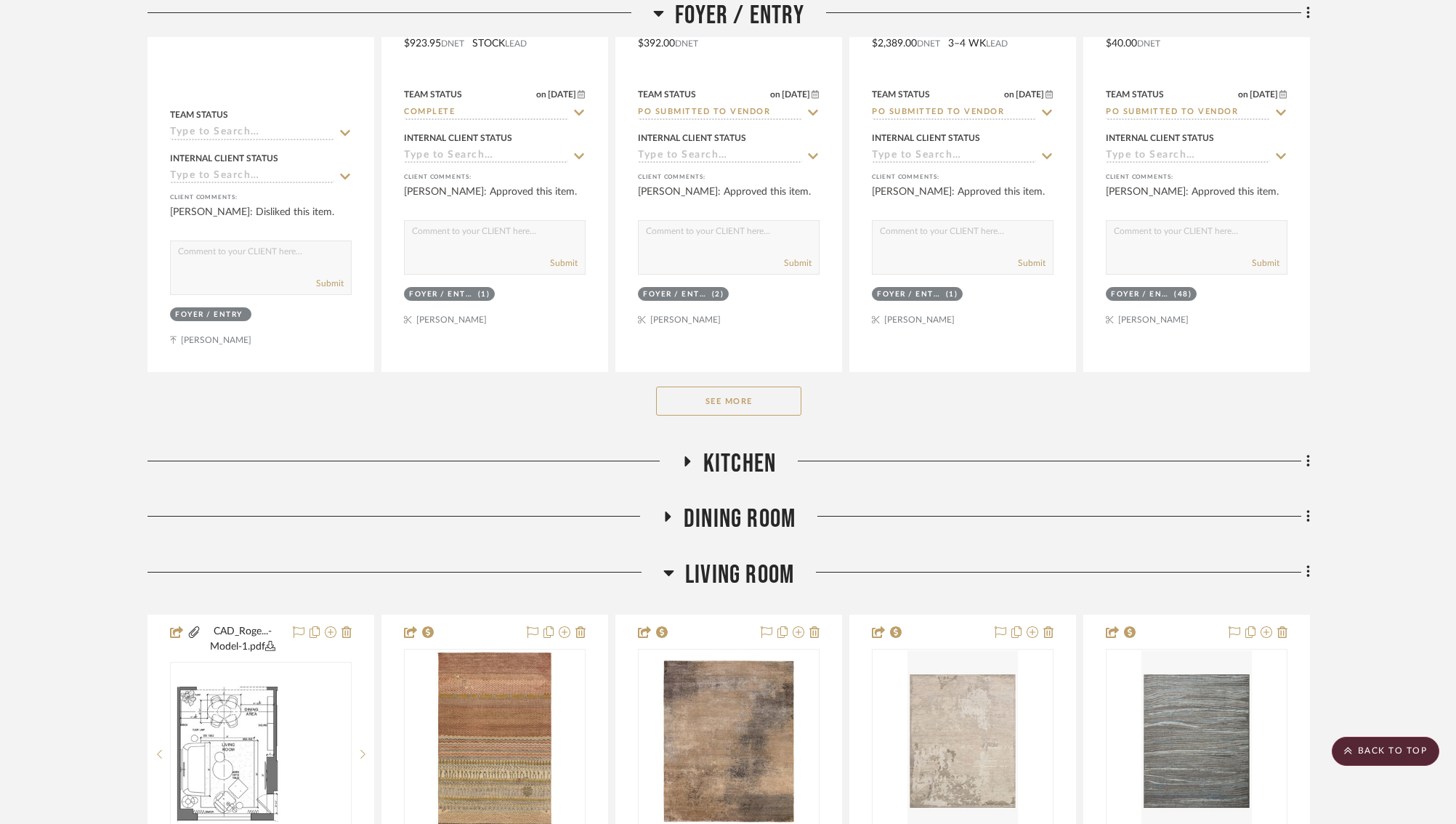
click at [690, 457] on icon at bounding box center [686, 462] width 17 height 11
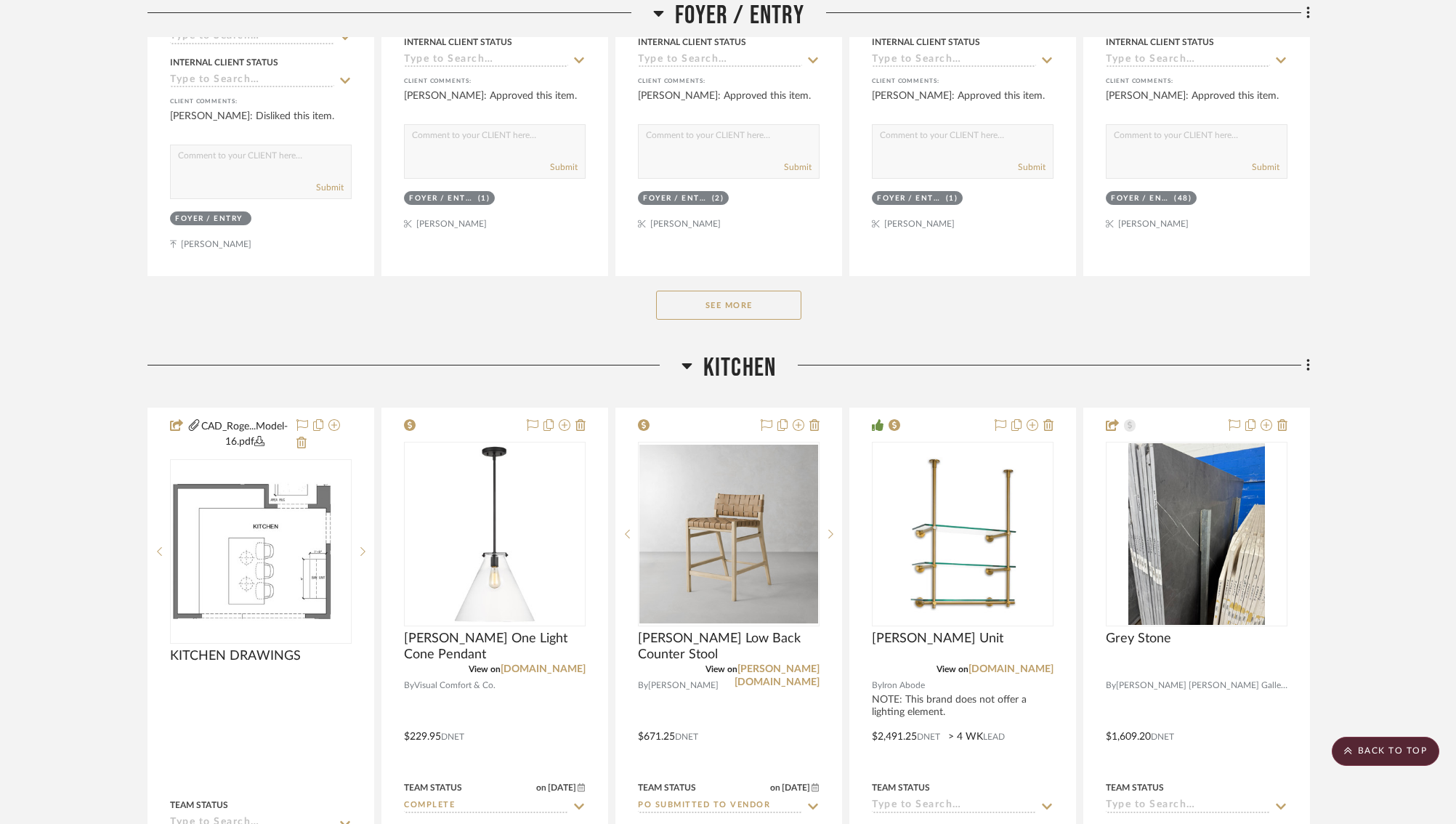
scroll to position [827, 0]
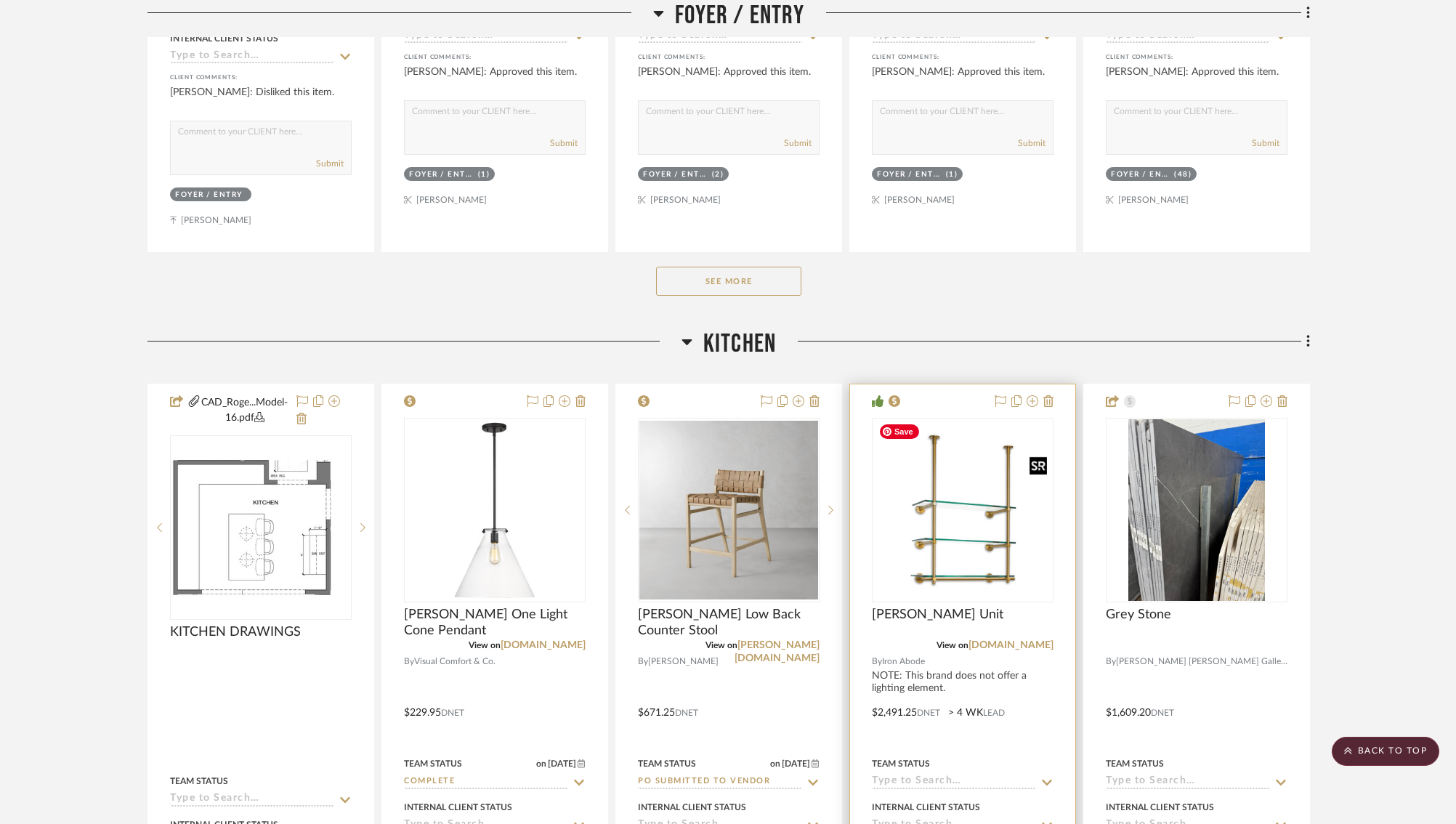
click at [938, 512] on img "0" at bounding box center [962, 510] width 178 height 178
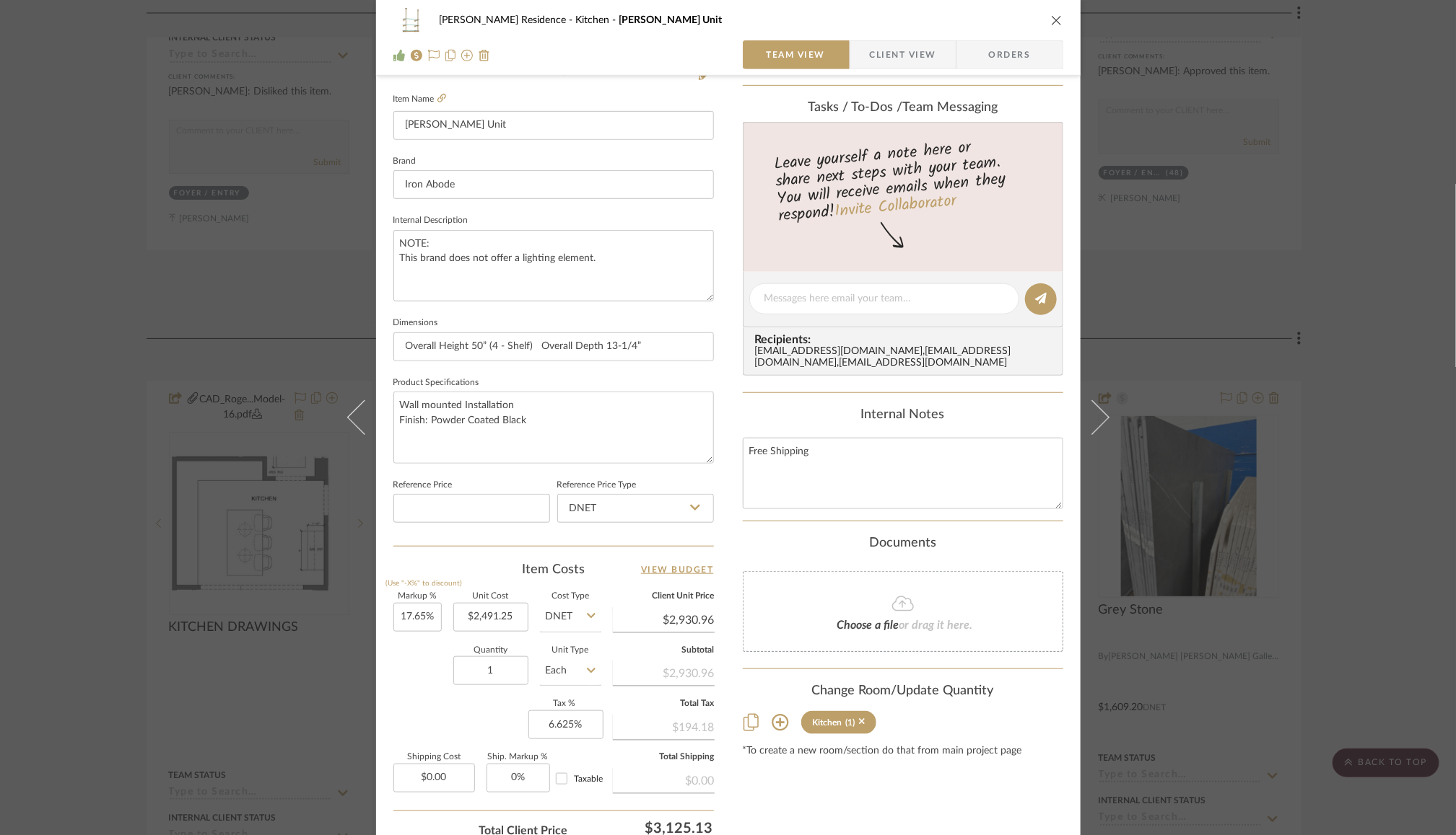
scroll to position [409, 0]
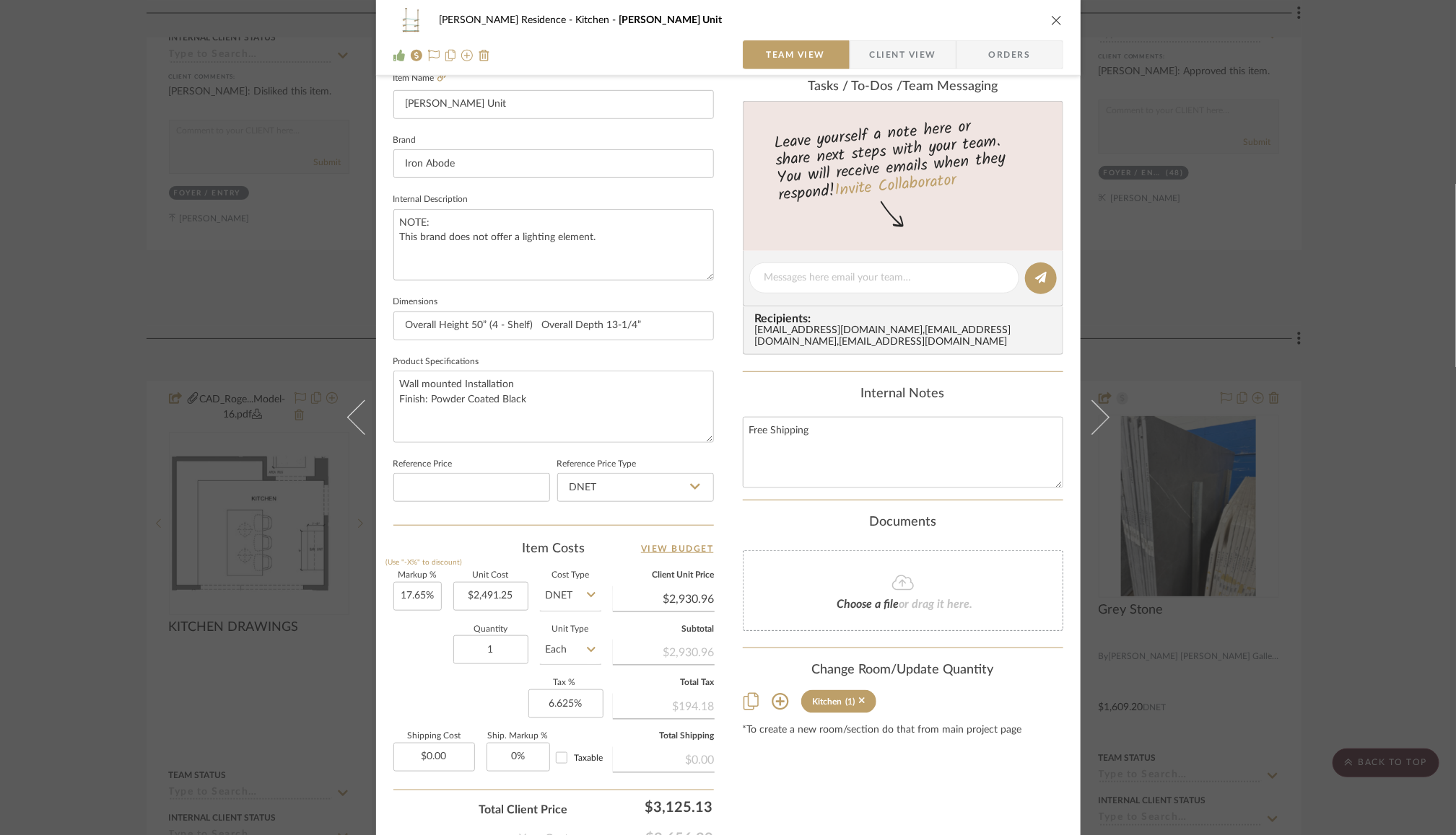
click at [441, 646] on div "Quantity 1 Unit Type Each" at bounding box center [498, 652] width 208 height 51
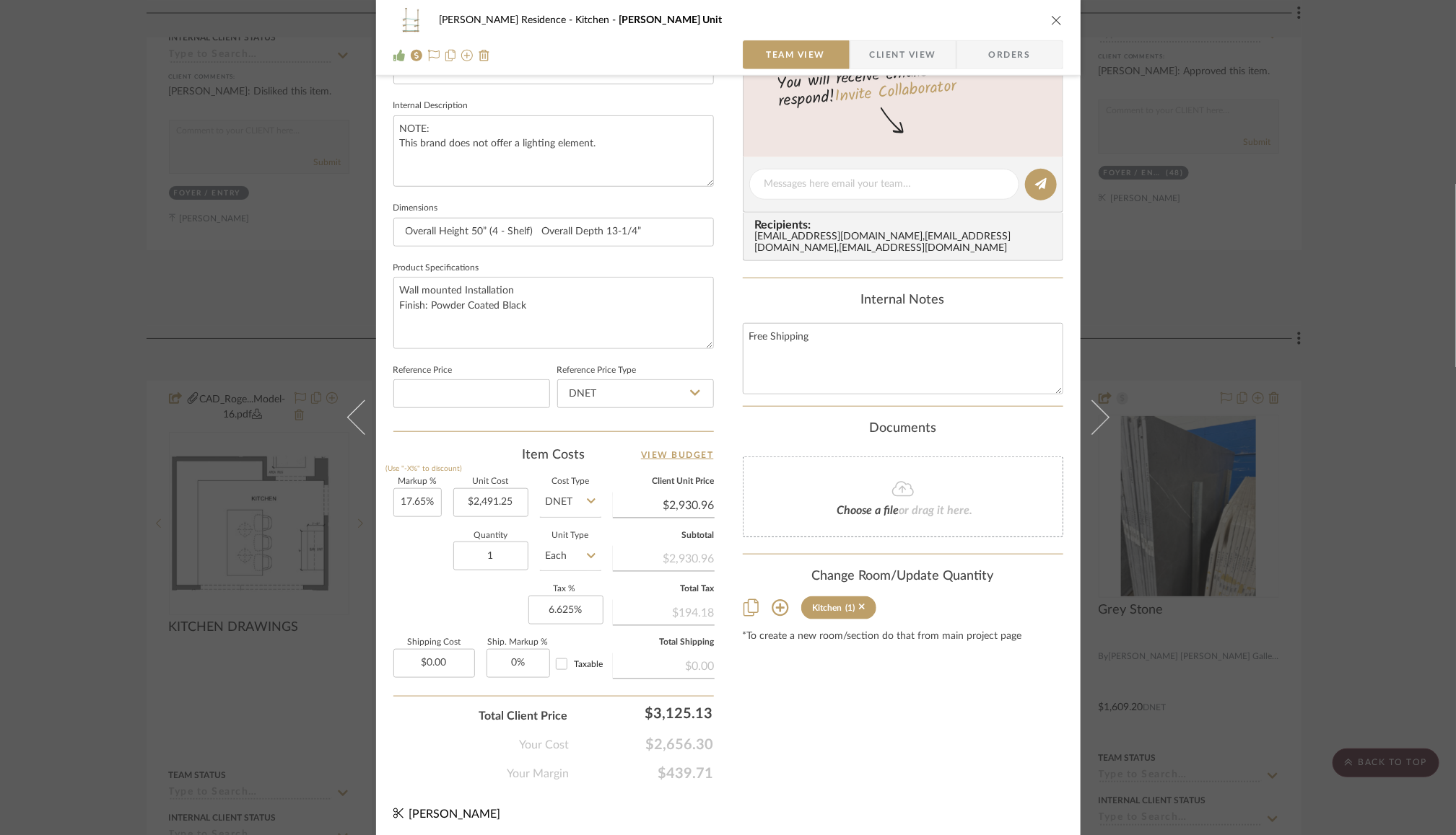
click at [1414, 300] on div "Rogers Residence Kitchen Leo Shelving Unit Team View Client View Orders Team-Fa…" at bounding box center [728, 417] width 1456 height 835
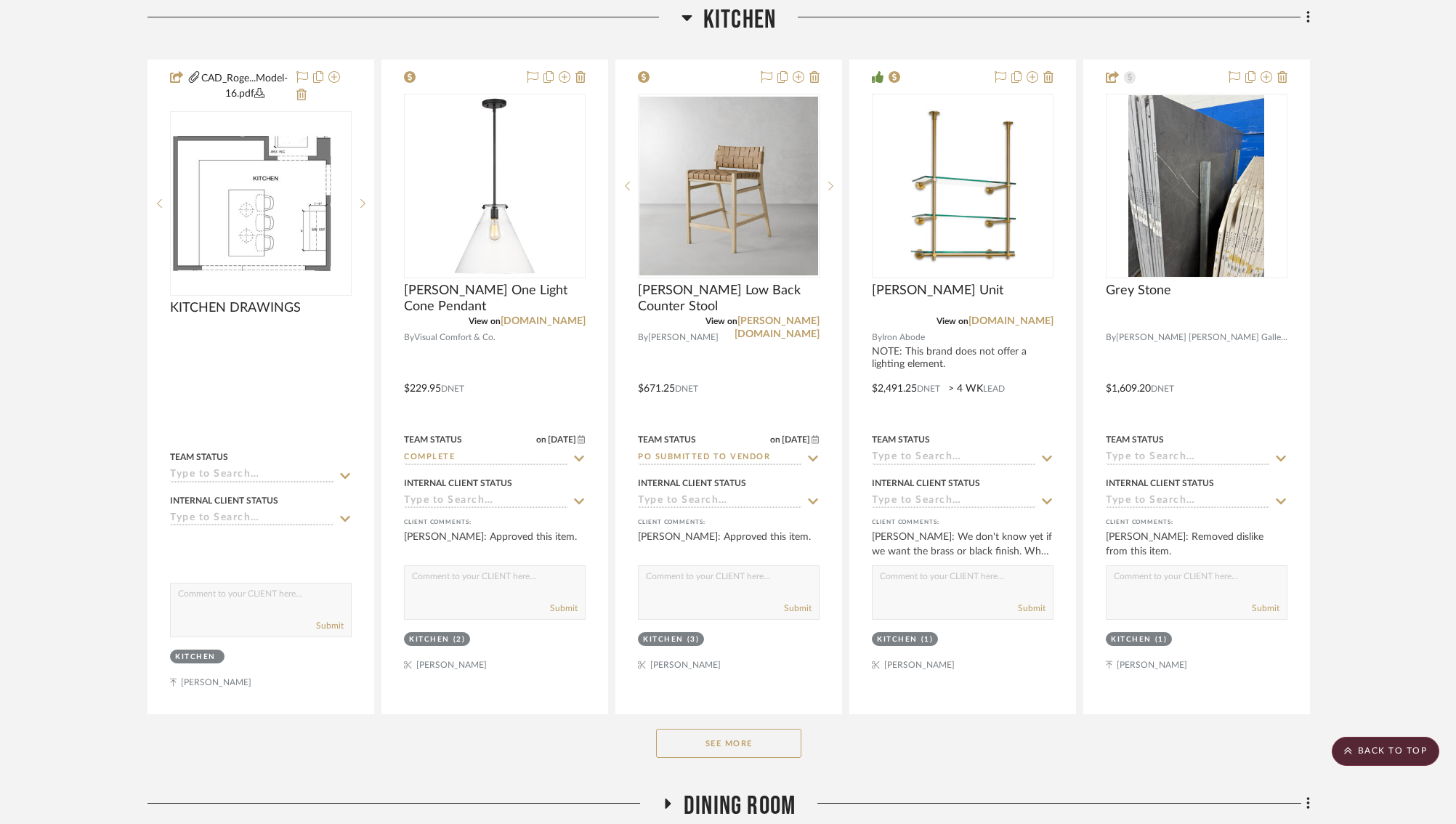
scroll to position [1158, 0]
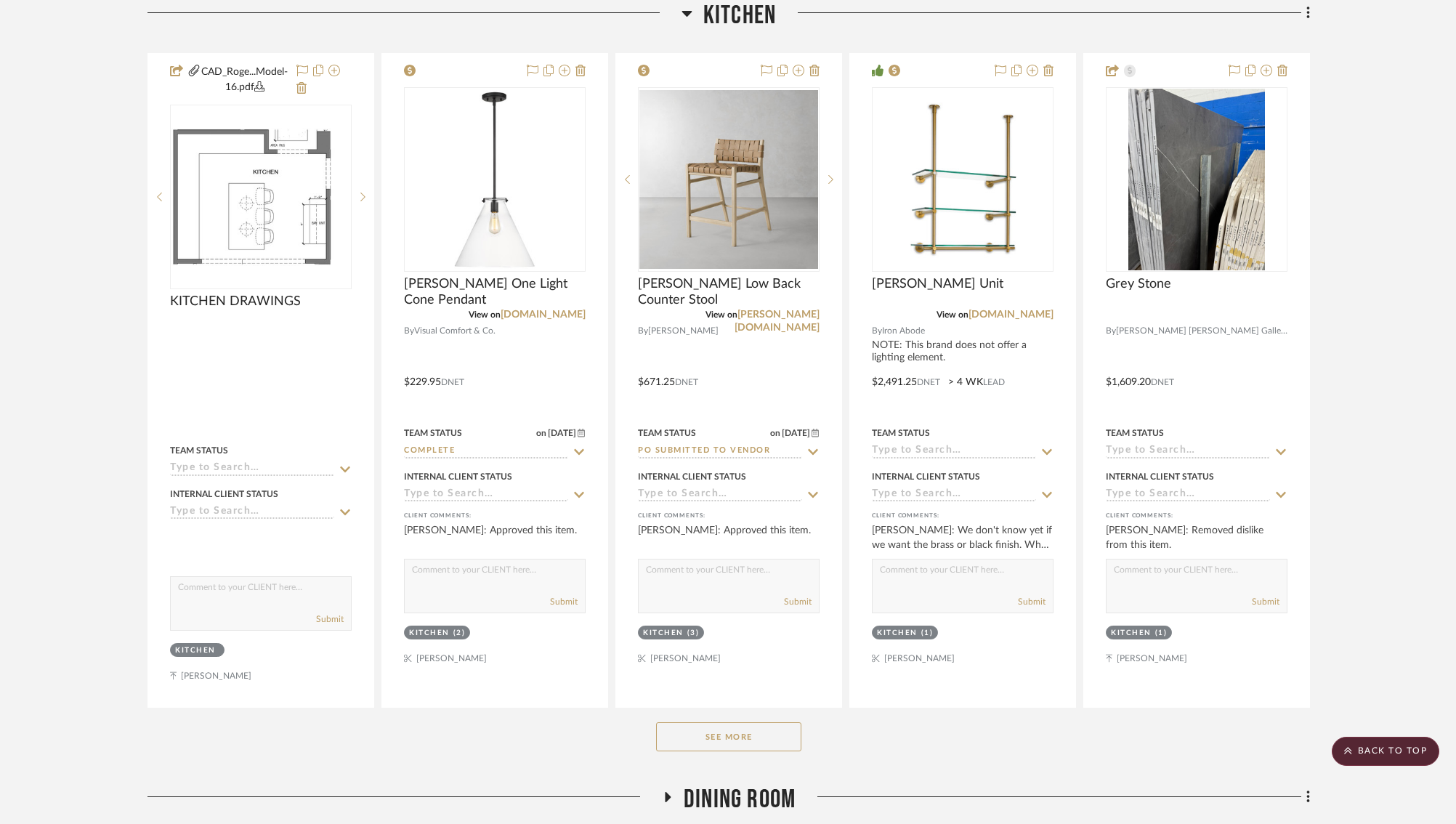
click at [759, 728] on button "See More" at bounding box center [728, 737] width 145 height 29
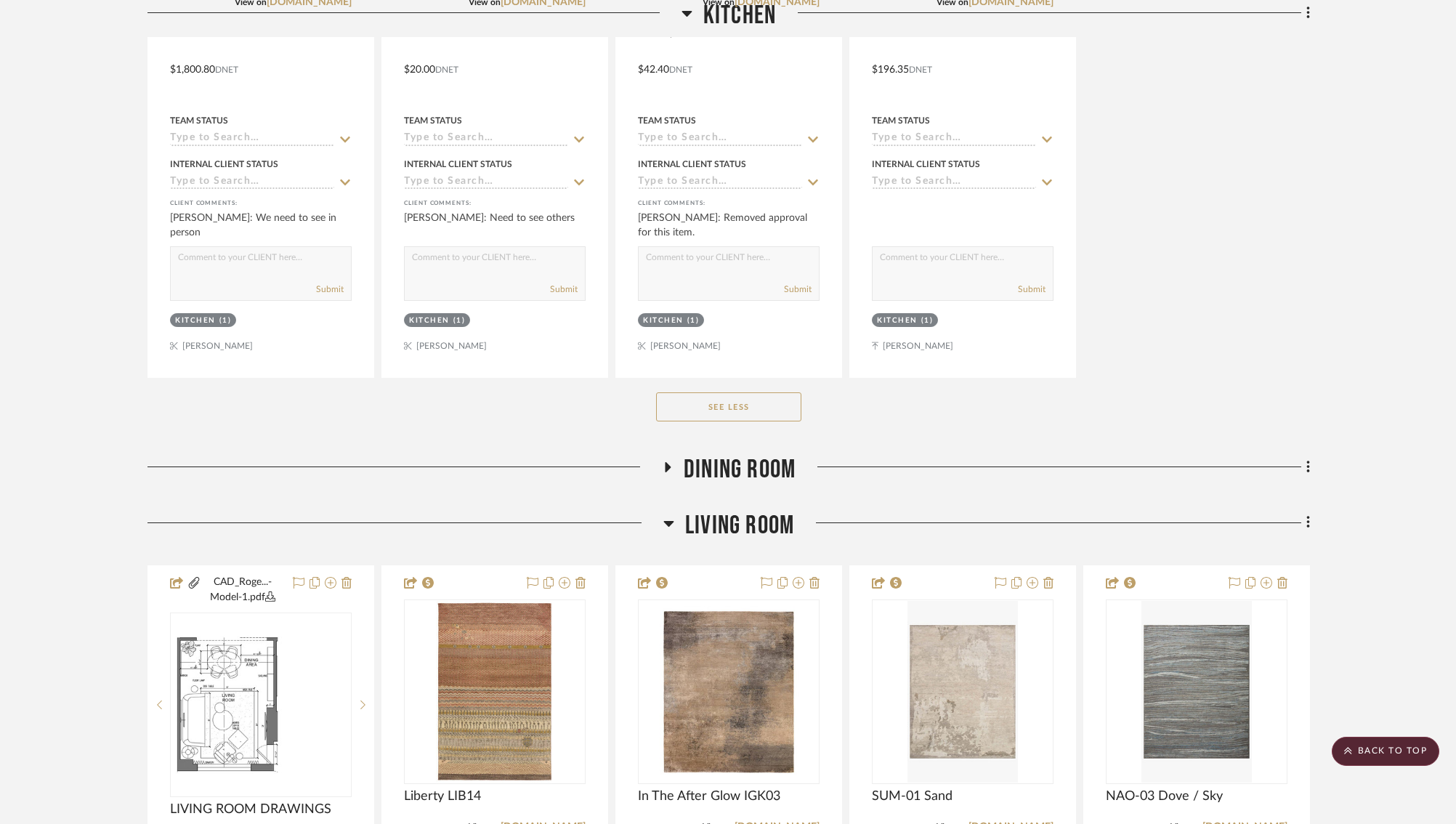
scroll to position [2286, 0]
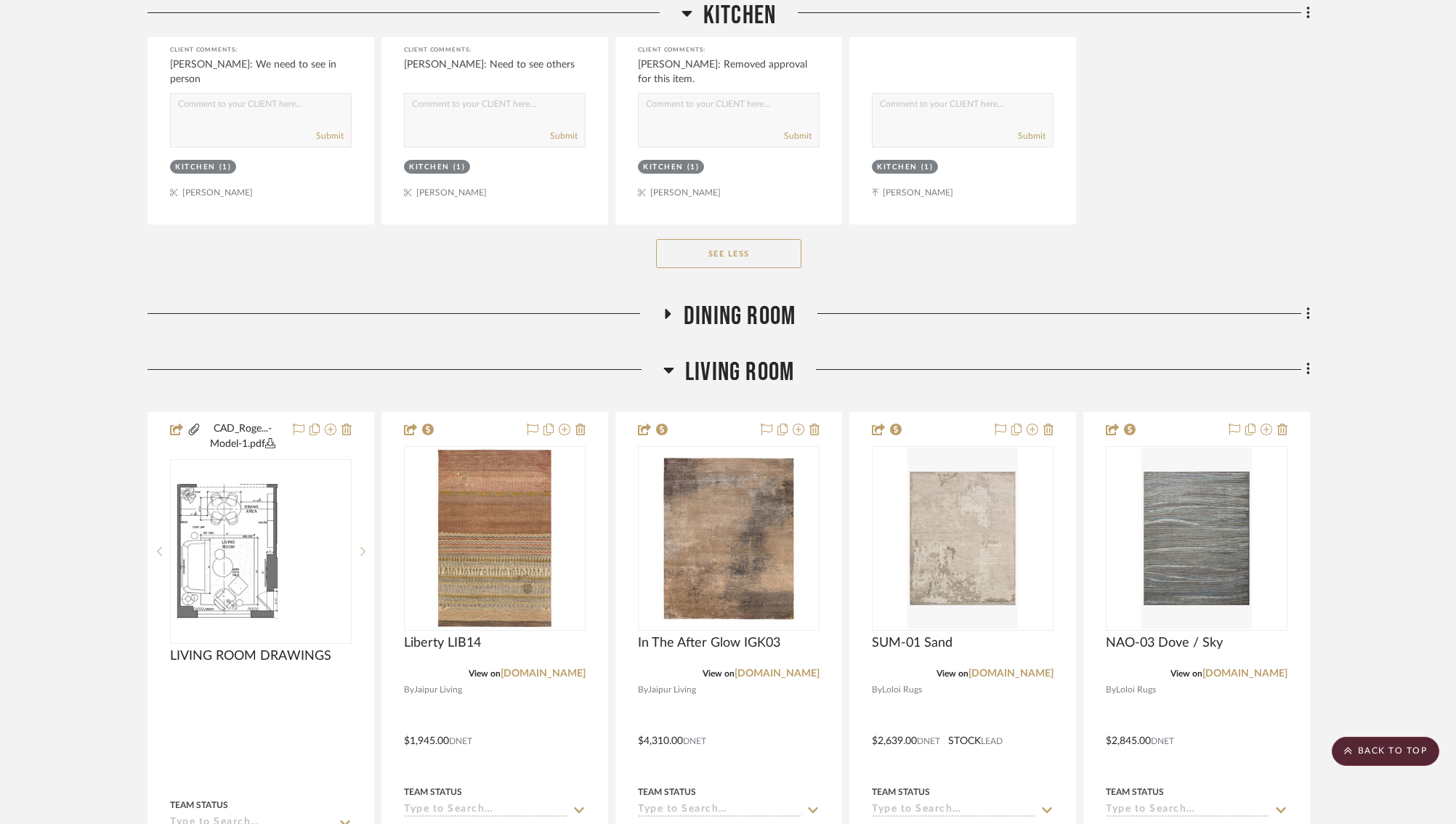
click at [667, 309] on icon at bounding box center [667, 314] width 6 height 10
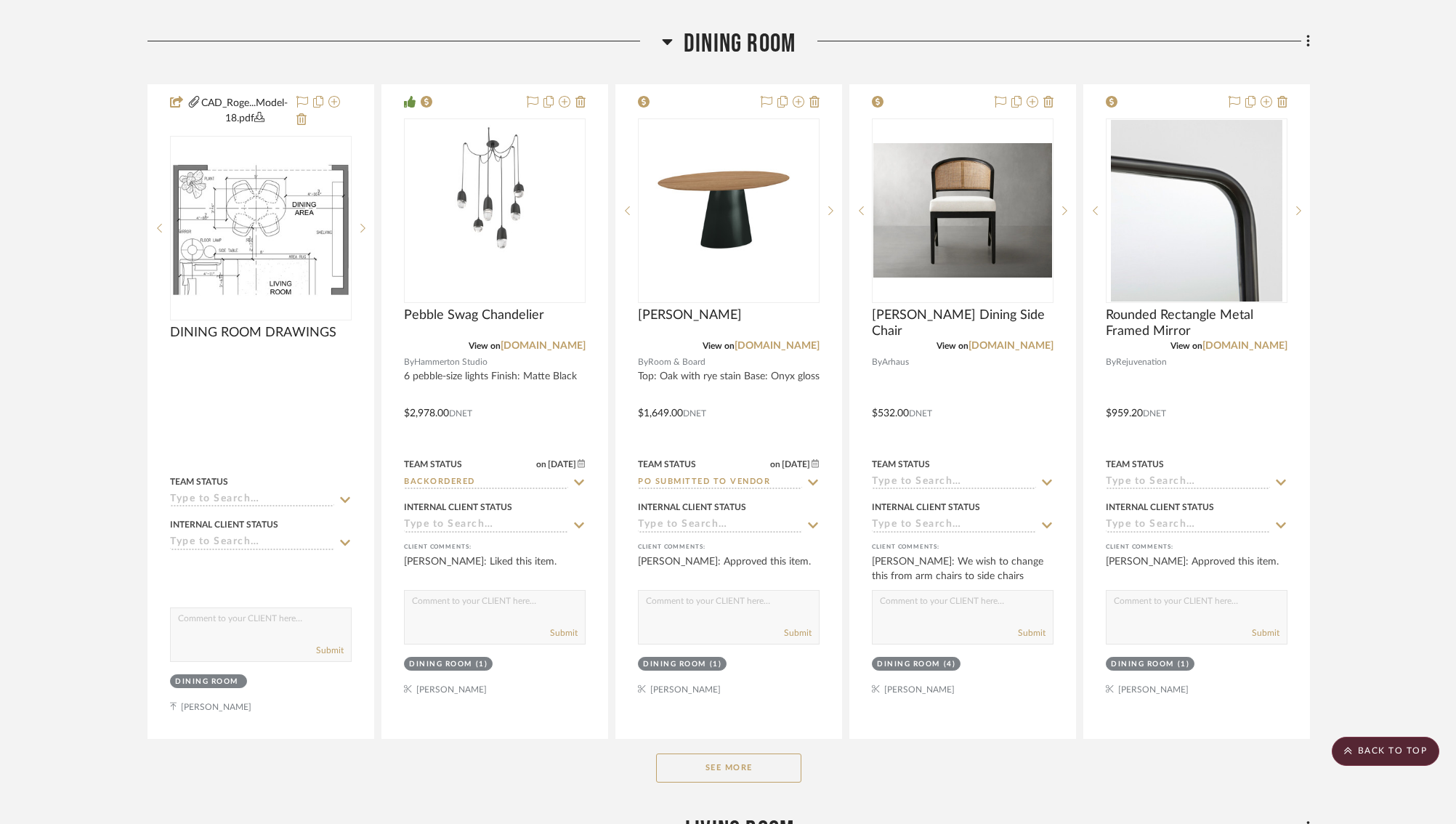
scroll to position [2561, 0]
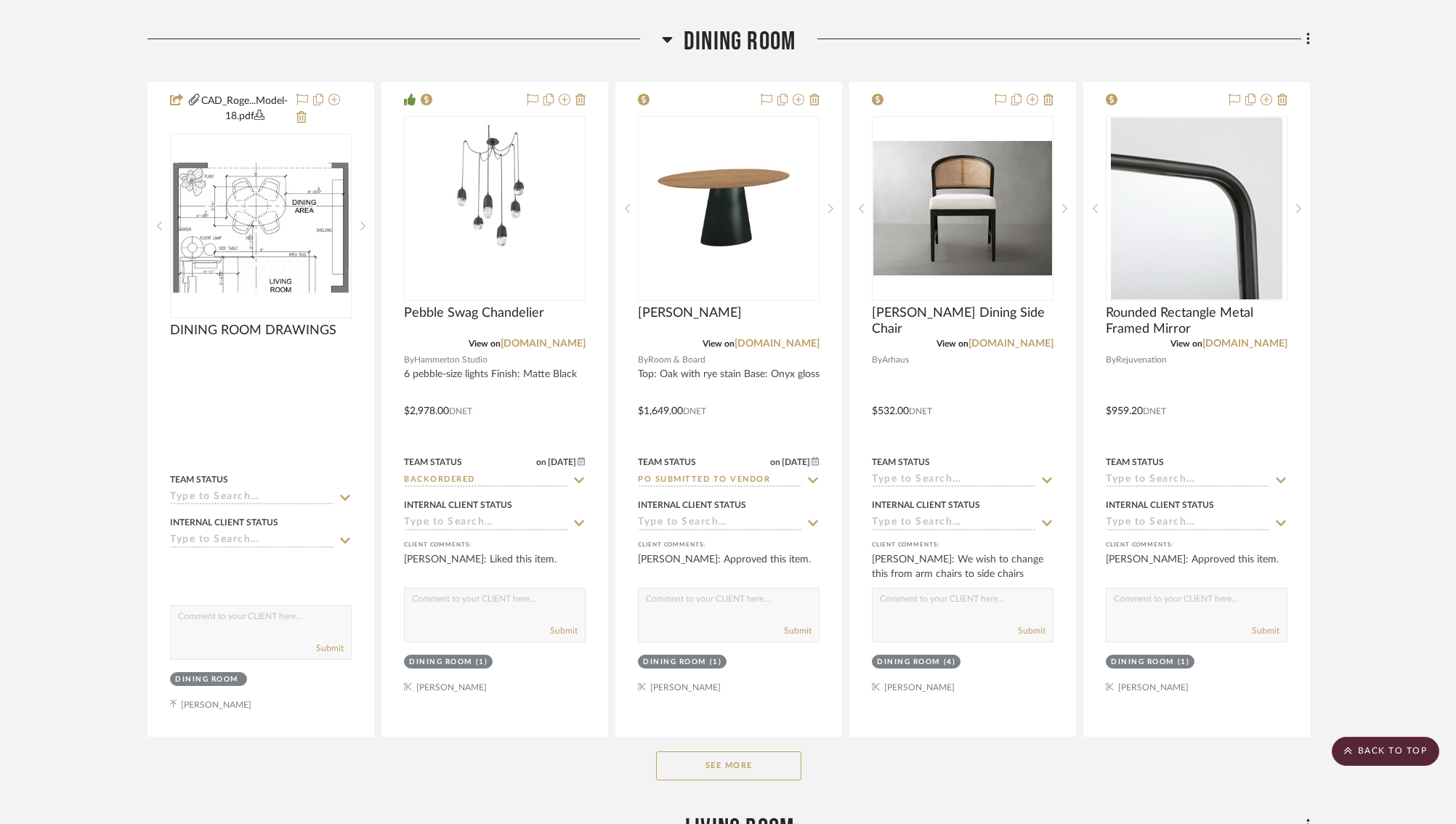
click at [726, 761] on button "See More" at bounding box center [728, 766] width 145 height 29
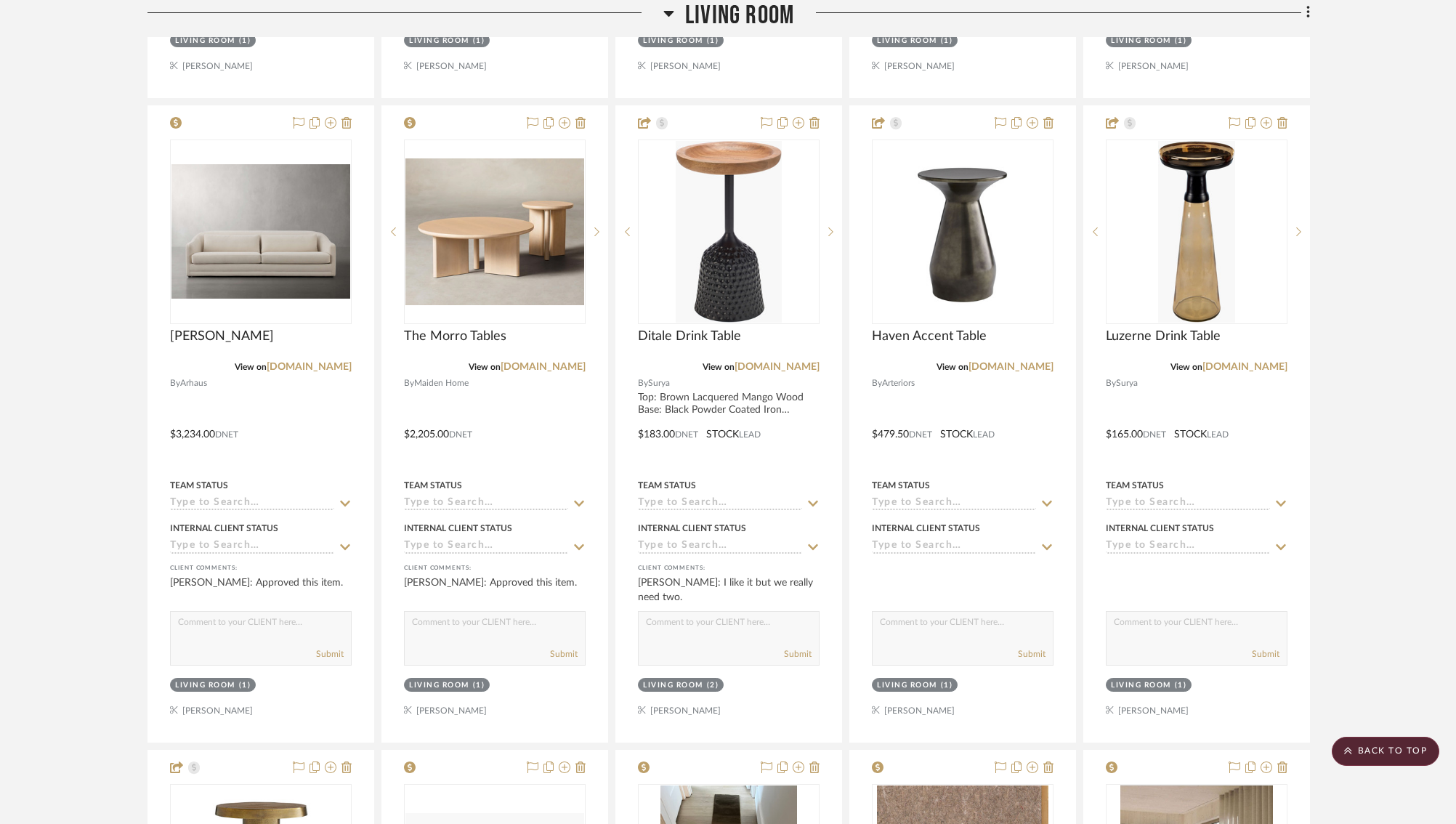
scroll to position [4586, 0]
